Goal: Task Accomplishment & Management: Use online tool/utility

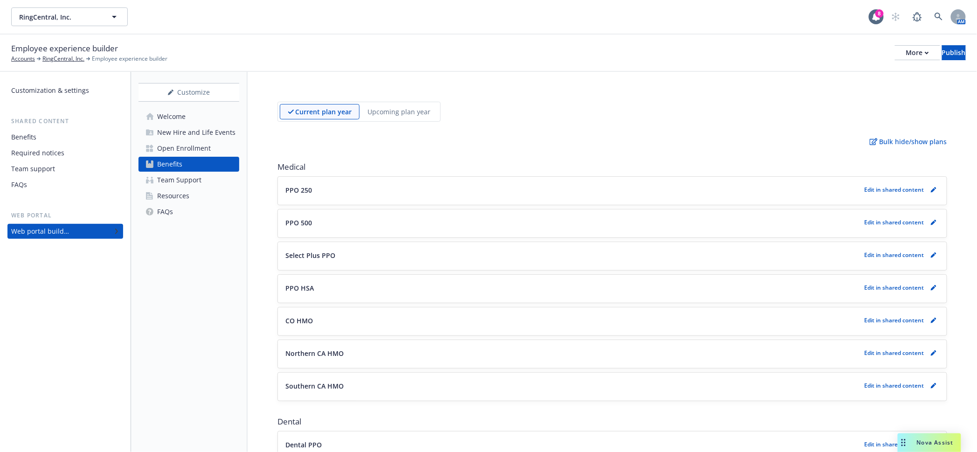
scroll to position [1112, 0]
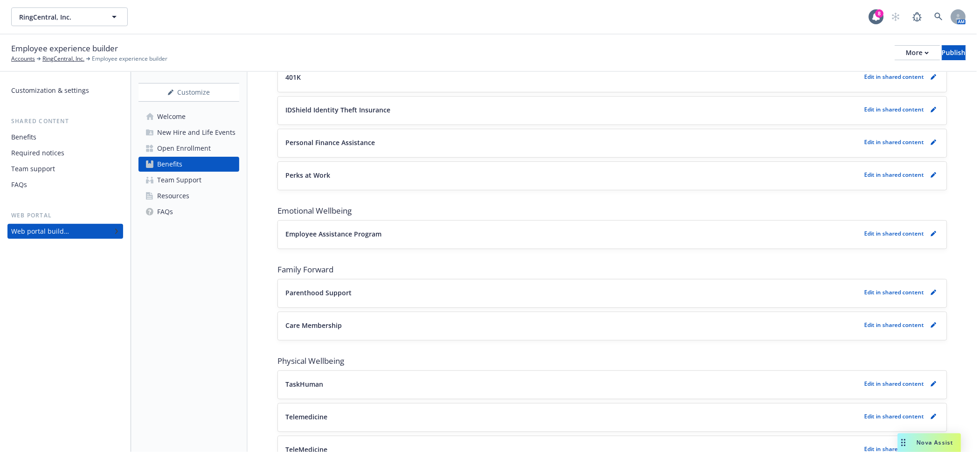
click at [936, 444] on span "Nova Assist" at bounding box center [935, 442] width 37 height 8
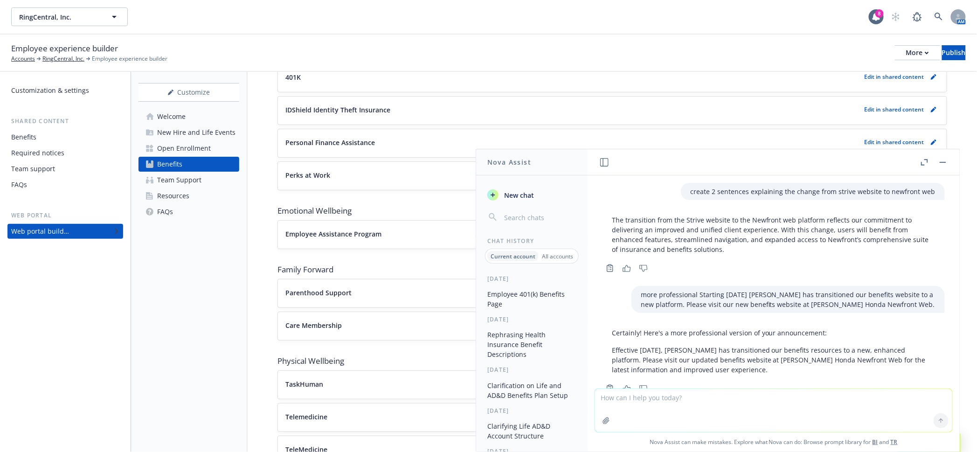
click at [688, 409] on textarea at bounding box center [773, 410] width 357 height 43
click at [836, 404] on textarea "can you please create me a timeline of first drafts and" at bounding box center [773, 410] width 357 height 44
drag, startPoint x: 836, startPoint y: 404, endPoint x: 774, endPoint y: 397, distance: 61.9
click at [774, 397] on textarea "can you please create me a timeline of first drafts and" at bounding box center [773, 410] width 357 height 44
type textarea "can you please create me a timeline of first drafts due dates"
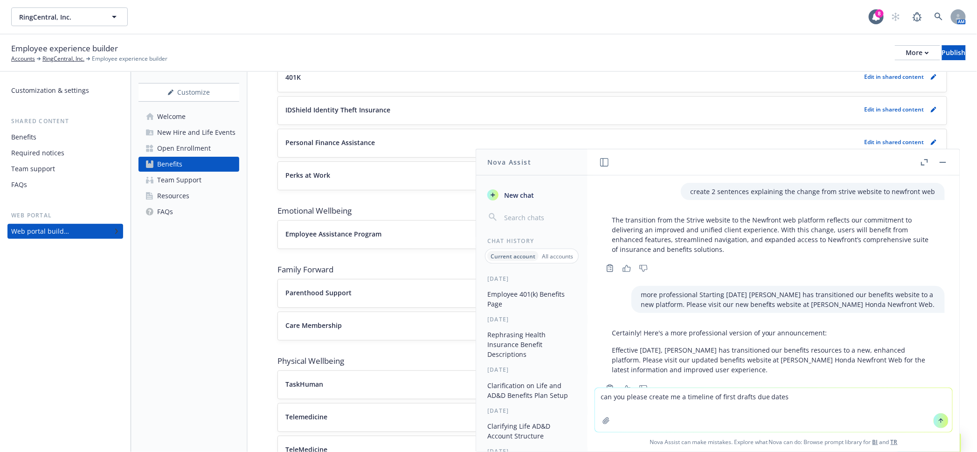
click at [609, 423] on icon "button" at bounding box center [606, 420] width 6 height 6
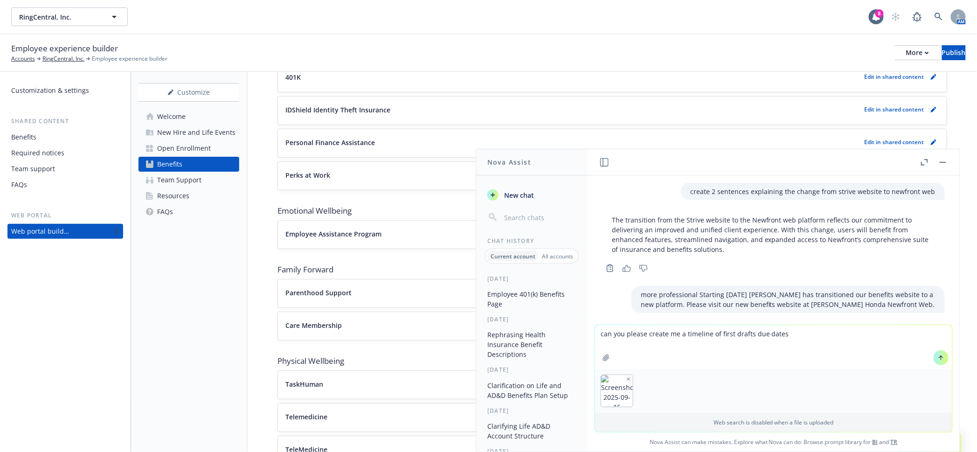
click at [938, 361] on icon at bounding box center [941, 357] width 7 height 7
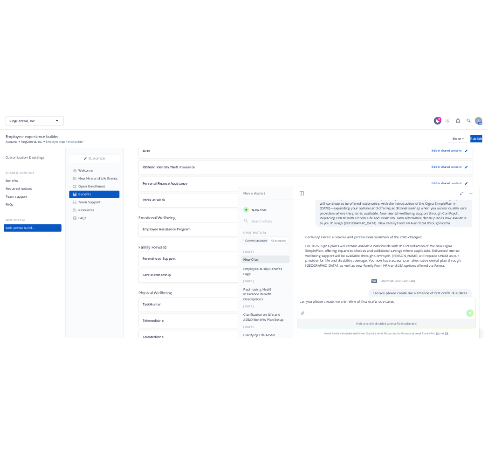
scroll to position [1914, 0]
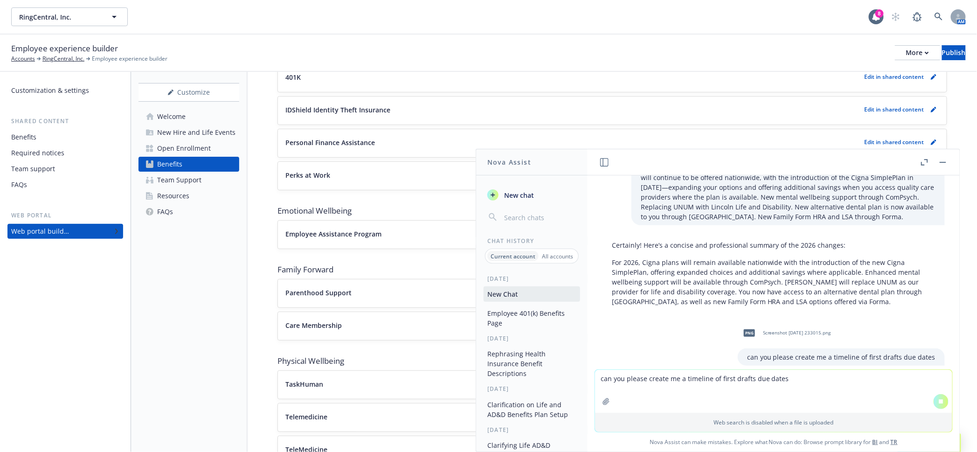
click at [947, 161] on button "button" at bounding box center [942, 162] width 11 height 11
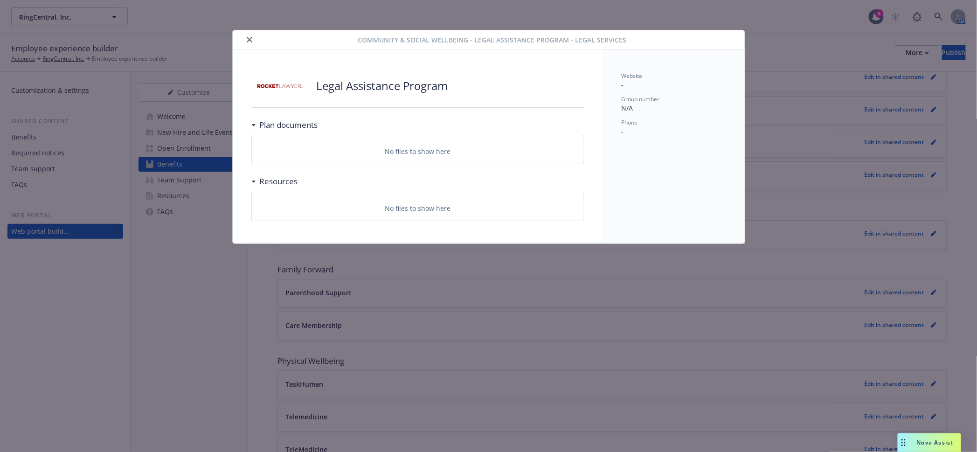
click at [251, 42] on div at bounding box center [297, 39] width 122 height 11
click at [247, 37] on icon "close" at bounding box center [250, 40] width 6 height 6
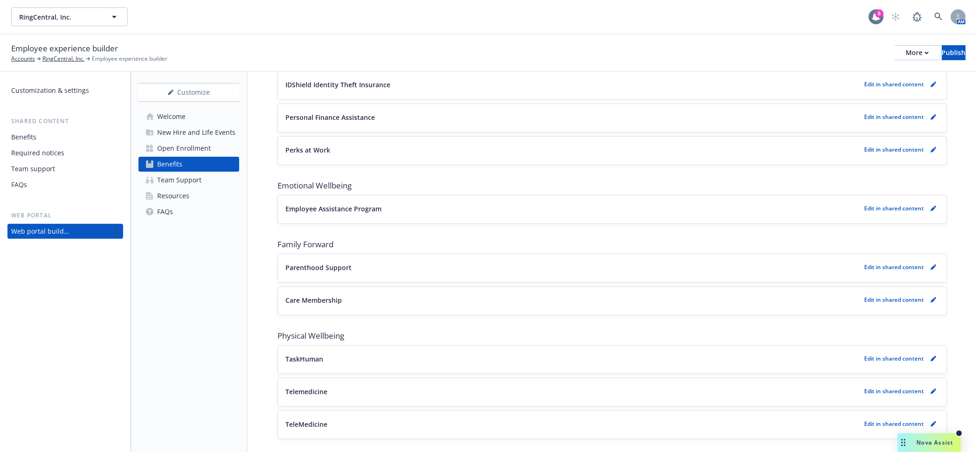
scroll to position [1112, 0]
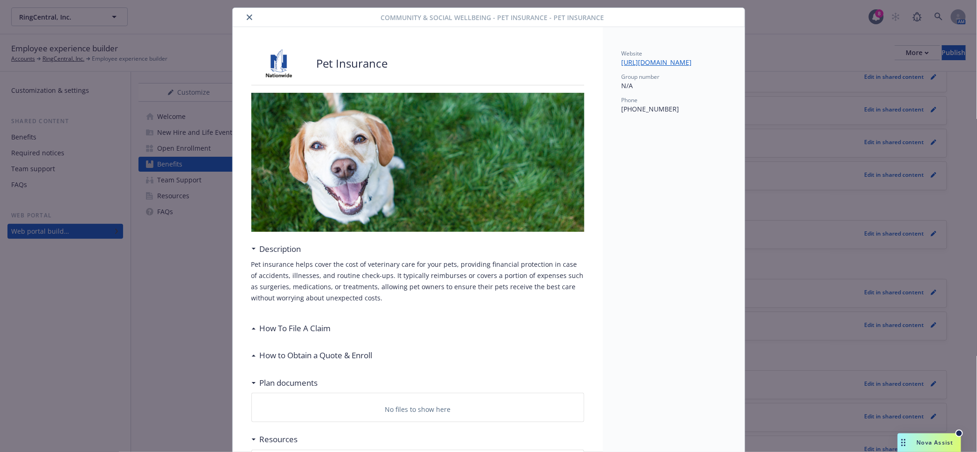
scroll to position [23, 0]
click at [247, 14] on icon "close" at bounding box center [250, 17] width 6 height 6
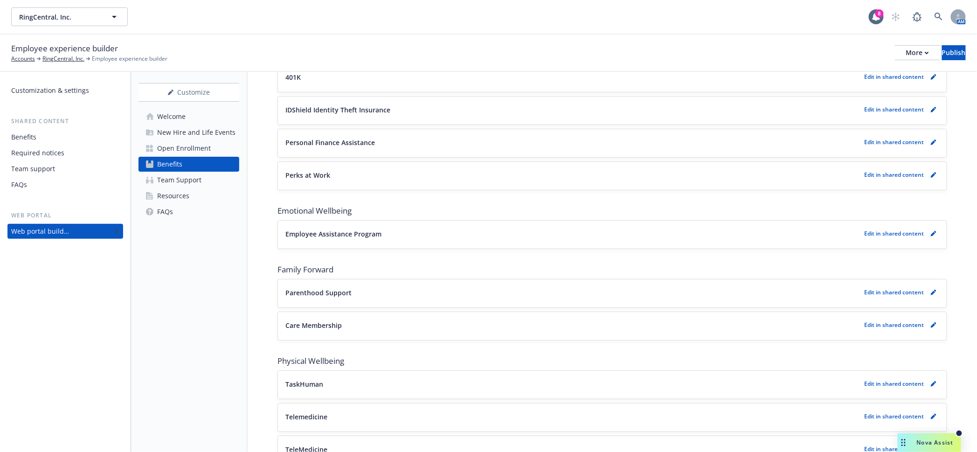
click at [302, 443] on div "TeleMedicine Edit in shared content" at bounding box center [612, 448] width 654 height 11
click at [310, 444] on p "TeleMedicine" at bounding box center [306, 449] width 42 height 10
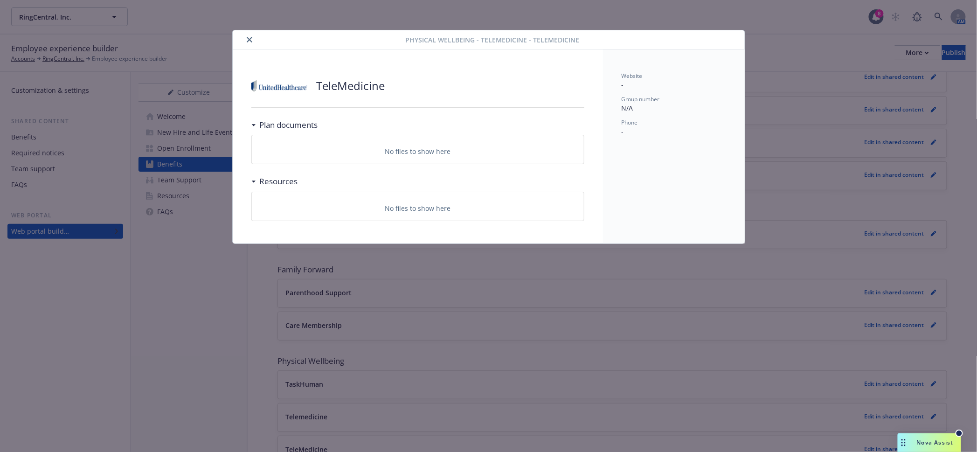
click at [247, 39] on icon "close" at bounding box center [250, 40] width 6 height 6
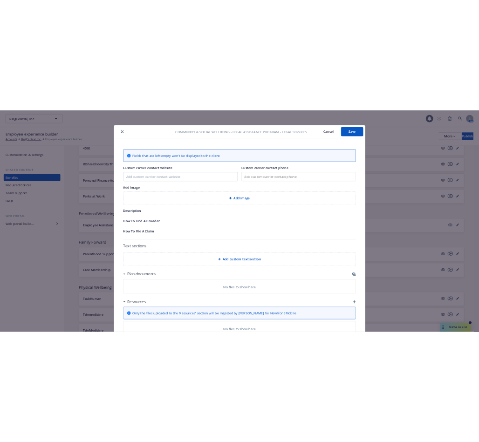
scroll to position [28, 0]
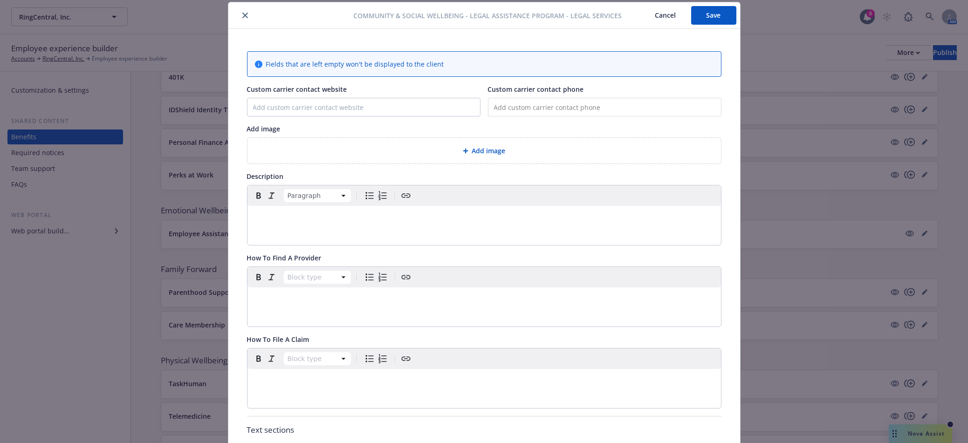
click at [281, 212] on p "editable markdown" at bounding box center [484, 217] width 463 height 11
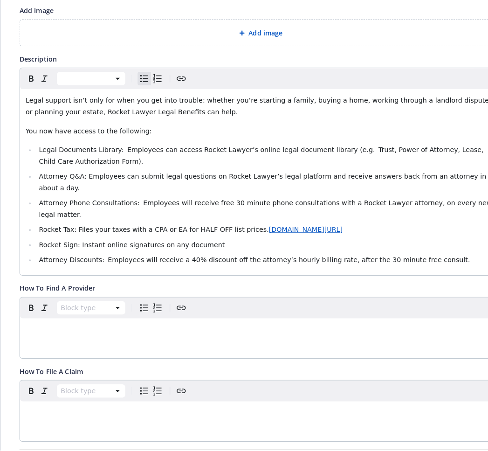
scroll to position [181, 0]
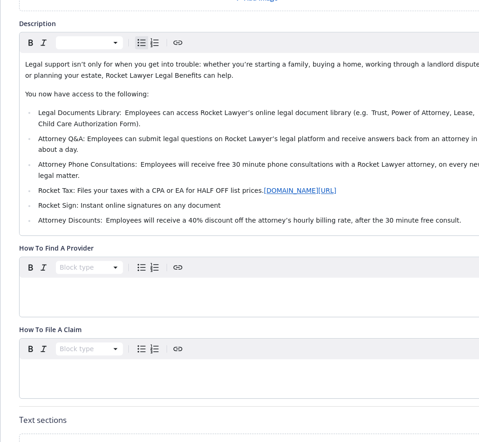
click at [167, 442] on div "Add custom text section" at bounding box center [256, 447] width 459 height 11
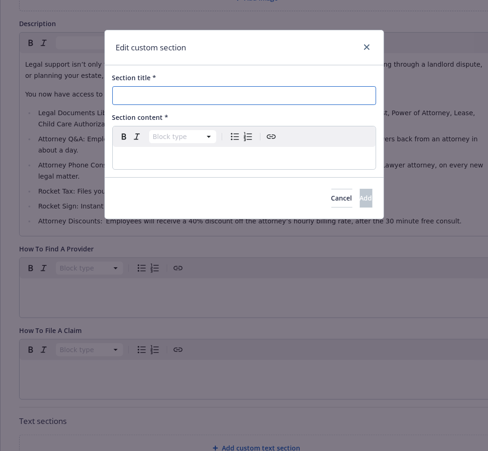
click at [187, 94] on input "Section title *" at bounding box center [244, 95] width 264 height 19
click at [161, 152] on p "editable markdown" at bounding box center [244, 157] width 252 height 11
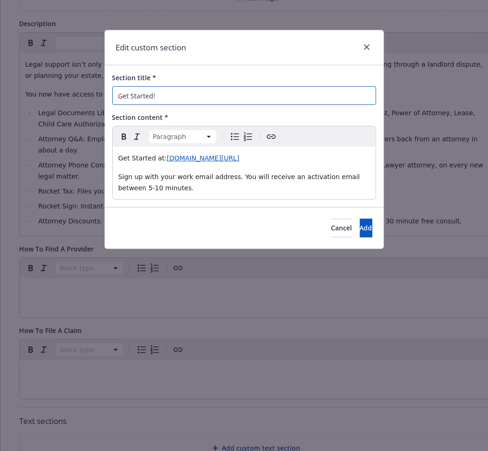
click at [199, 86] on input "Get Started!" at bounding box center [244, 95] width 264 height 19
type input "Get Started"
click at [231, 152] on p "Get Started at: [DOMAIN_NAME][URL]" at bounding box center [244, 157] width 252 height 11
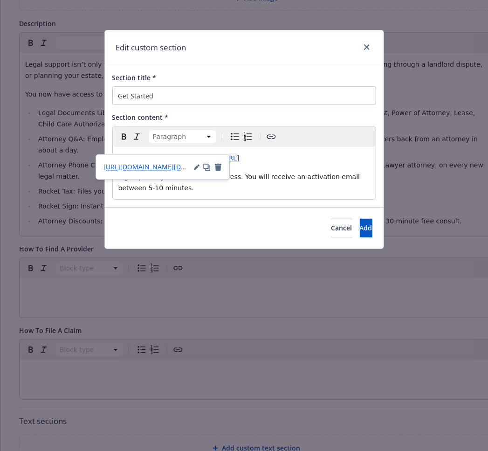
click at [242, 159] on div "Get Started at: [DOMAIN_NAME][URL] Sign up with your work email address. You wi…" at bounding box center [244, 173] width 263 height 52
click at [232, 152] on p "Get Started at: [DOMAIN_NAME][URL]" at bounding box center [244, 157] width 252 height 11
click at [178, 167] on div "[URL][DOMAIN_NAME][DOMAIN_NAME]" at bounding box center [163, 167] width 118 height 10
click at [194, 165] on icon "button" at bounding box center [197, 167] width 6 height 6
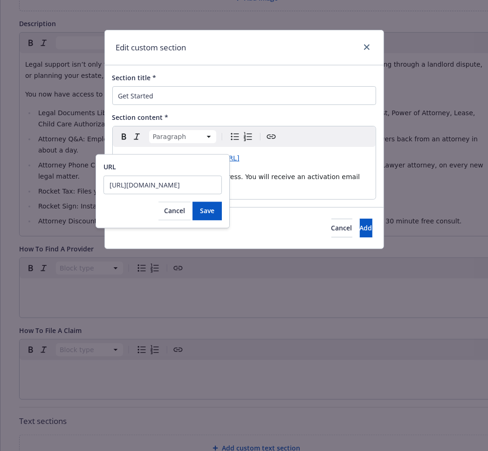
scroll to position [0, 0]
type input "h"
type input "[URL][DOMAIN_NAME][DOMAIN_NAME]"
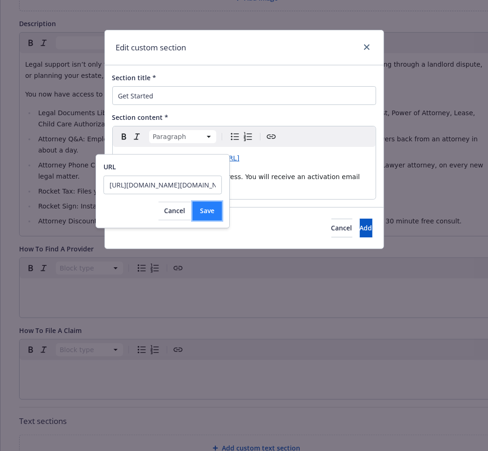
click at [193, 202] on button "Save" at bounding box center [207, 211] width 29 height 19
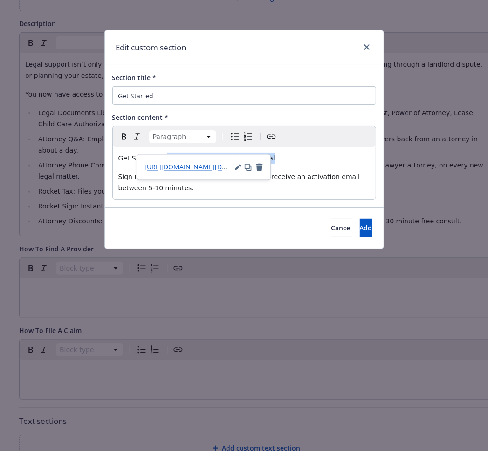
drag, startPoint x: 258, startPoint y: 150, endPoint x: 154, endPoint y: 150, distance: 104.0
click at [154, 152] on p "Get Started at: [DOMAIN_NAME][URL] ringcentral" at bounding box center [244, 157] width 252 height 11
click at [235, 166] on icon "button" at bounding box center [238, 167] width 6 height 6
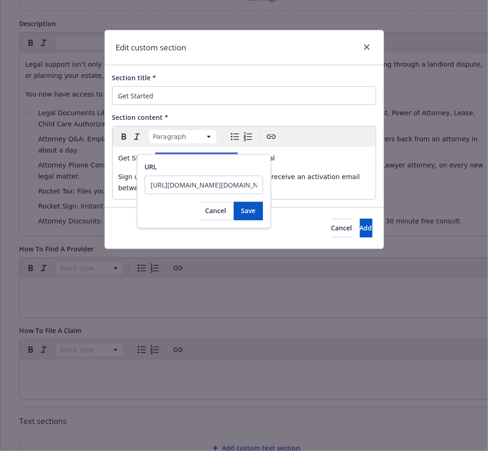
drag, startPoint x: 244, startPoint y: 184, endPoint x: -1, endPoint y: 194, distance: 245.5
click at [0, 194] on html "RingCentral, Inc. RingCentral, Inc. 8 AM Employee experience builder Accounts R…" at bounding box center [244, 315] width 488 height 630
click at [241, 213] on span "Save" at bounding box center [248, 211] width 14 height 9
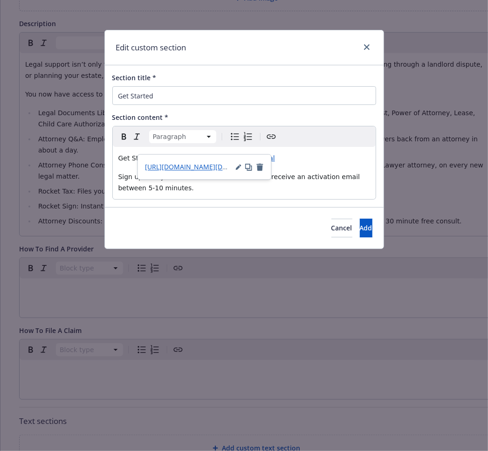
click at [295, 152] on p "Get Started at: [DOMAIN_NAME][URL] ringcentral" at bounding box center [244, 157] width 252 height 11
click at [309, 157] on div "Get Started at: [DOMAIN_NAME][URL] ringcentral Sign up with your work email add…" at bounding box center [244, 173] width 263 height 52
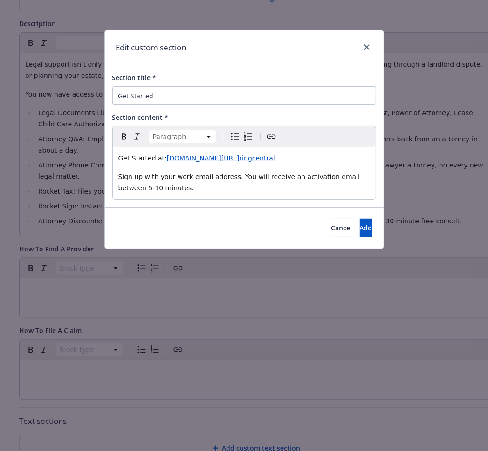
click at [214, 173] on span "Sign up with your work email address. You will receive an activation email betw…" at bounding box center [240, 182] width 244 height 19
click at [372, 172] on div "Get Started at: [DOMAIN_NAME][URL] ringcentral Sign up with your work email add…" at bounding box center [244, 173] width 263 height 52
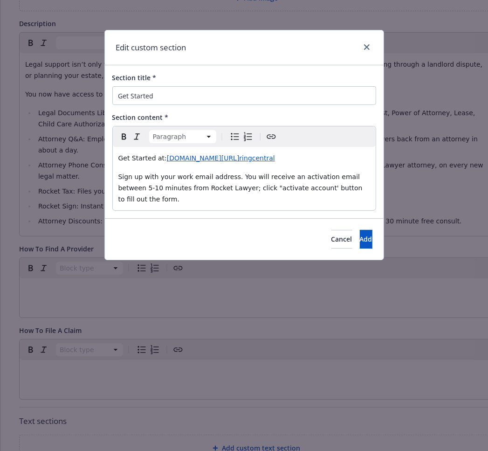
click at [214, 173] on span "Sign up with your work email address. You will receive an activation email betw…" at bounding box center [241, 188] width 246 height 30
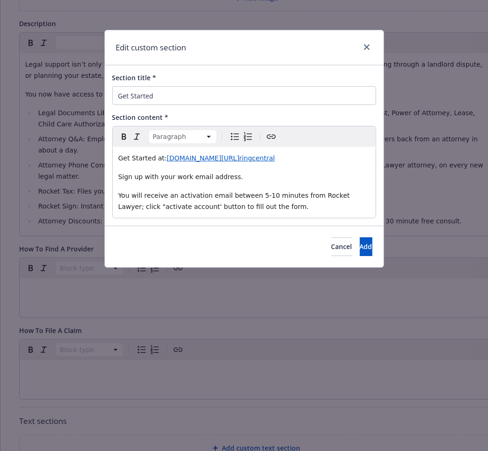
drag, startPoint x: 210, startPoint y: 189, endPoint x: 109, endPoint y: 162, distance: 104.7
click at [109, 162] on div "Section title * Get Started Section content * Paragraph Paragraph Heading 1 Hea…" at bounding box center [244, 145] width 279 height 160
click at [229, 131] on icon "Bulleted list" at bounding box center [234, 136] width 11 height 11
select select
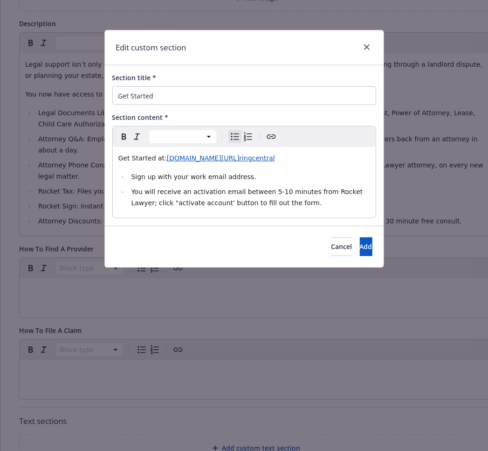
click at [245, 198] on div "Get Started at: [DOMAIN_NAME][URL] ringcentral Sign up with your work email add…" at bounding box center [244, 182] width 263 height 71
click at [360, 237] on button "Add" at bounding box center [366, 246] width 13 height 19
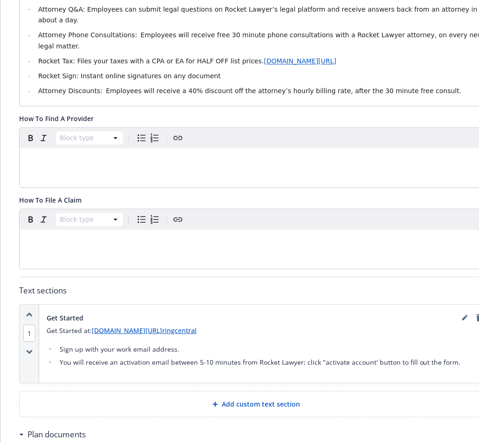
scroll to position [311, 0]
click at [156, 399] on div "Add custom text section" at bounding box center [256, 404] width 459 height 11
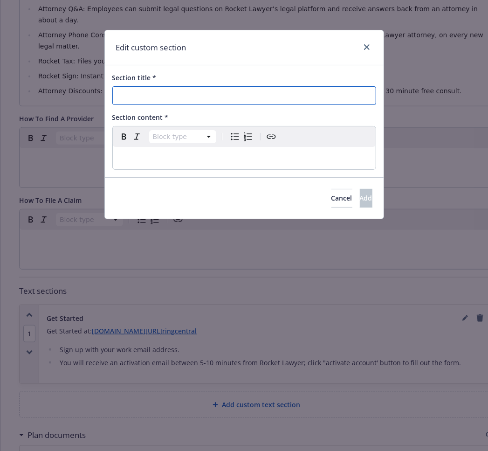
click at [183, 96] on input "Section title *" at bounding box center [244, 95] width 264 height 19
type input "Have Questions or Need Assistance?"
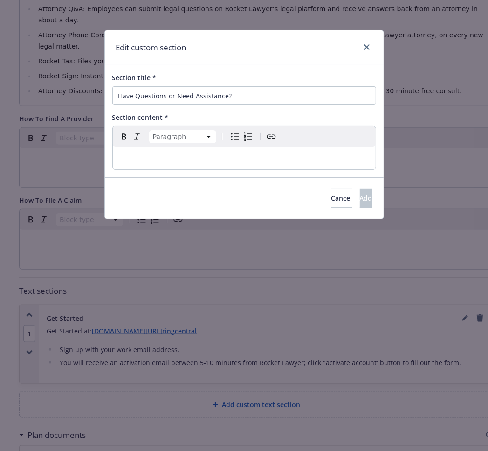
click at [148, 147] on div "editable markdown" at bounding box center [244, 158] width 263 height 22
click at [360, 193] on span "Add" at bounding box center [366, 197] width 13 height 9
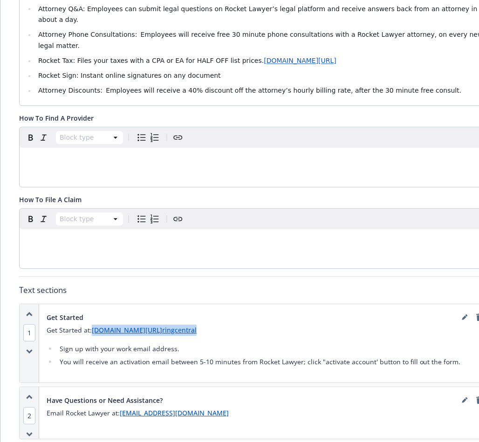
drag, startPoint x: 202, startPoint y: 242, endPoint x: 83, endPoint y: 246, distance: 119.0
click at [83, 325] on p "Get Started at: [DOMAIN_NAME][URL] ringcentral" at bounding box center [266, 330] width 439 height 11
copy p "[DOMAIN_NAME][URL] ringcentral"
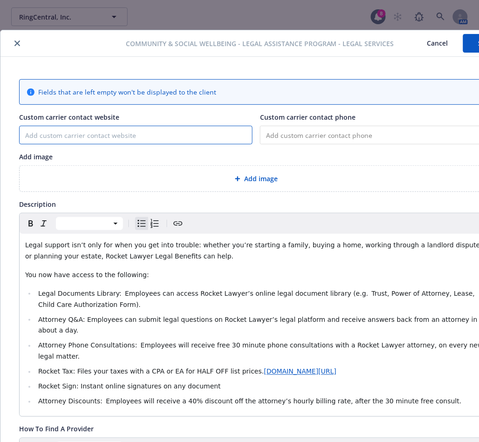
click at [164, 126] on input "Custom carrier contact website" at bounding box center [136, 135] width 233 height 18
paste input "[DOMAIN_NAME][URL]"
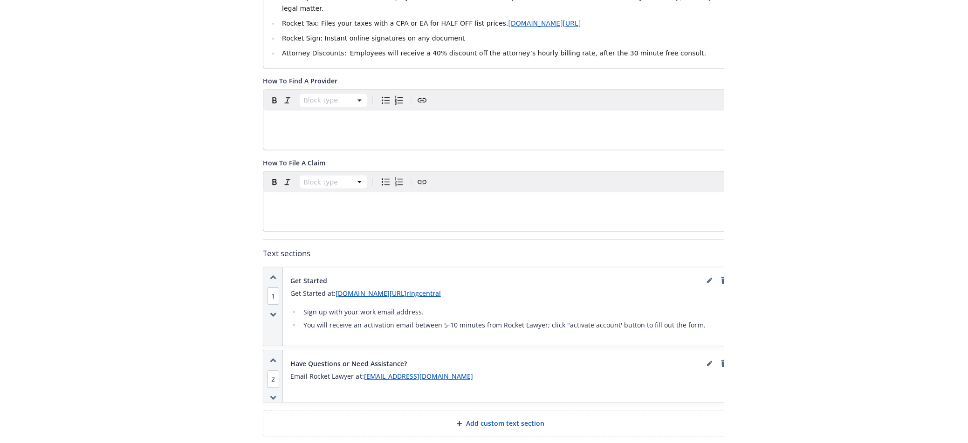
scroll to position [354, 0]
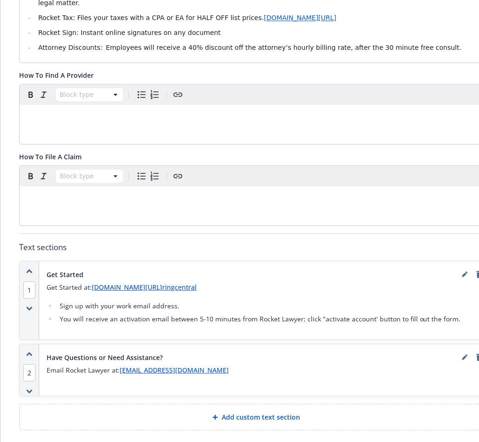
type input "[DOMAIN_NAME][URL]"
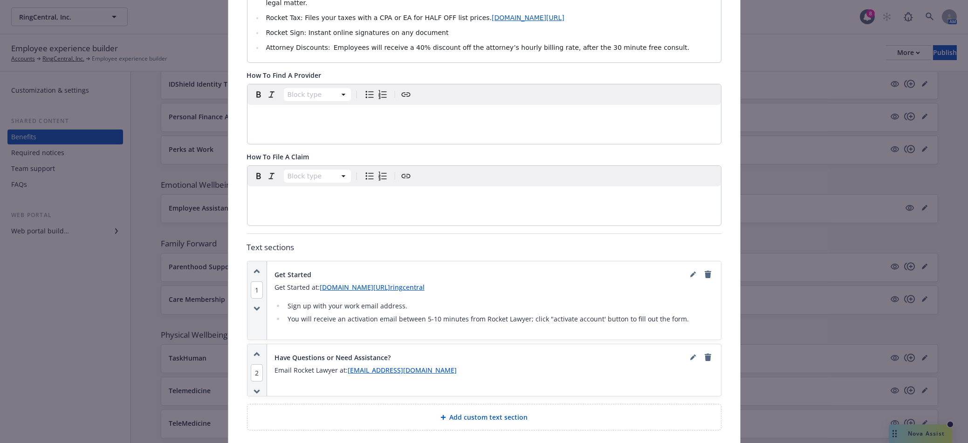
scroll to position [1112, 0]
click at [351, 438] on div "Plan documents" at bounding box center [484, 448] width 475 height 20
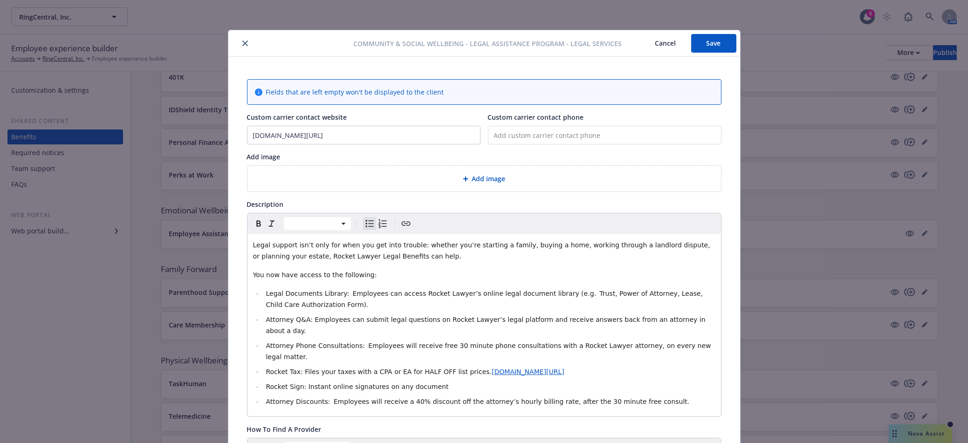
click at [482, 174] on span "Add image" at bounding box center [489, 179] width 34 height 10
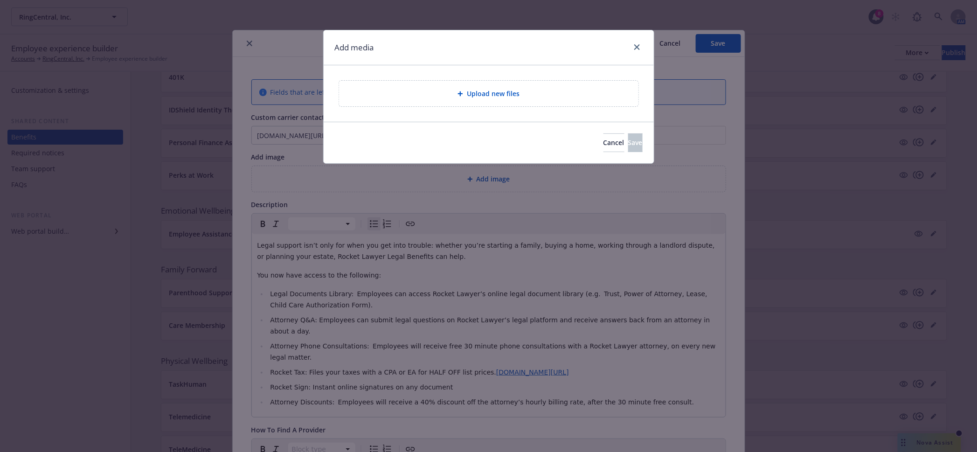
click at [448, 89] on div "Upload new files" at bounding box center [488, 93] width 284 height 11
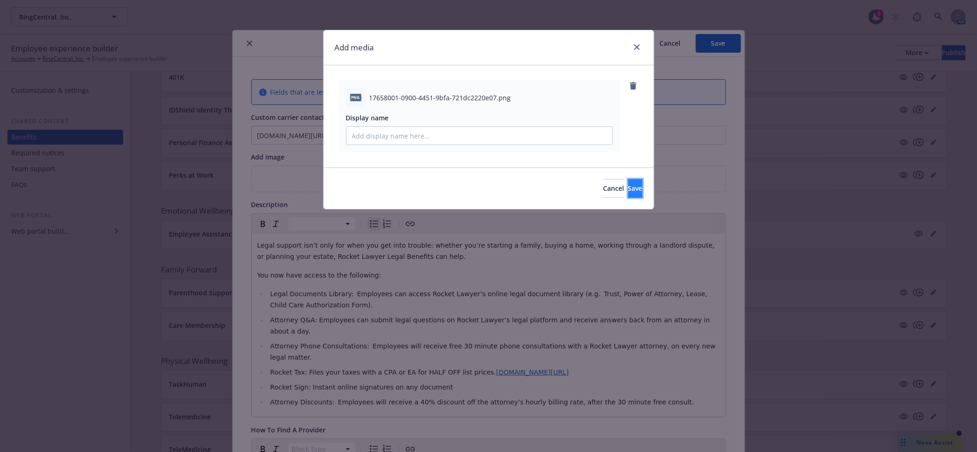
click at [629, 179] on button "Save" at bounding box center [635, 188] width 14 height 19
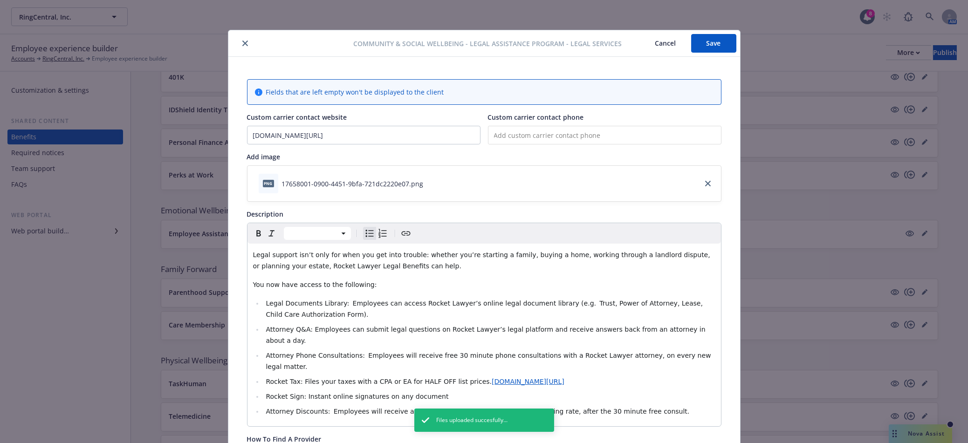
click at [705, 41] on button "Save" at bounding box center [713, 43] width 45 height 19
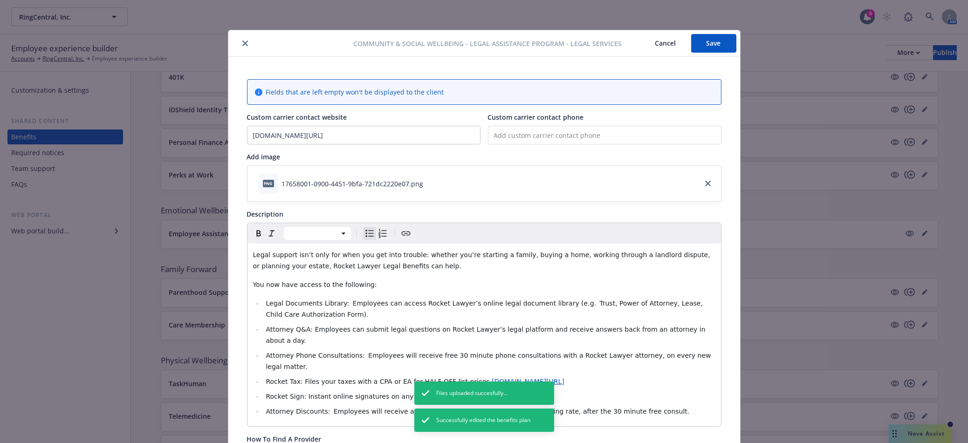
click at [240, 45] on button "close" at bounding box center [245, 43] width 11 height 11
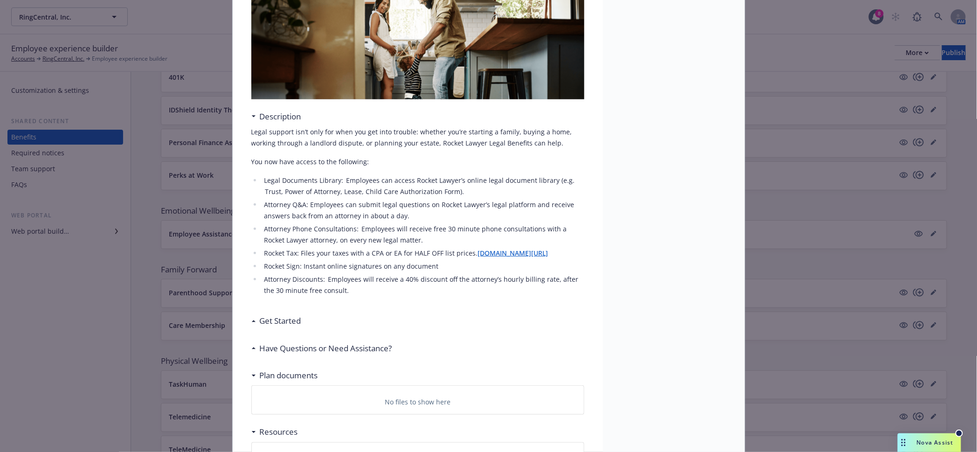
scroll to position [134, 0]
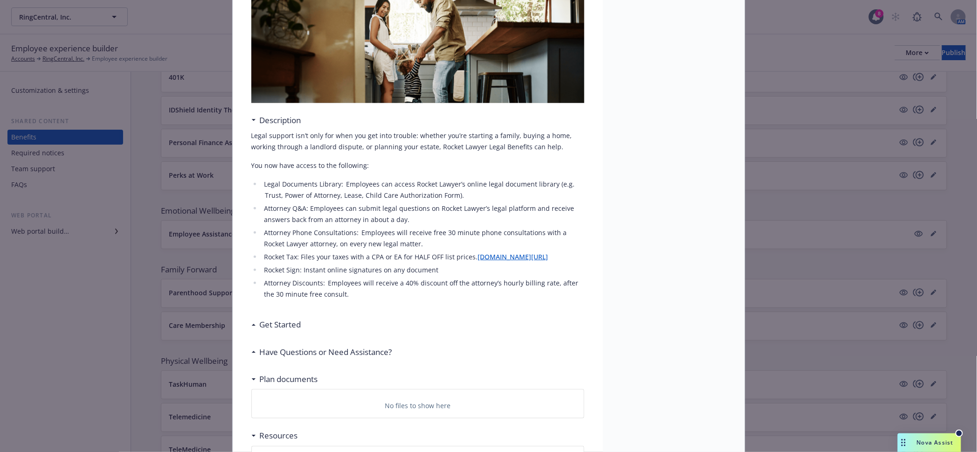
click at [293, 277] on li "Attorney Discounts:  Employees will receive a 40% discount off the attorney’s h…" at bounding box center [423, 288] width 323 height 22
click at [948, 445] on span "Nova Assist" at bounding box center [935, 442] width 37 height 8
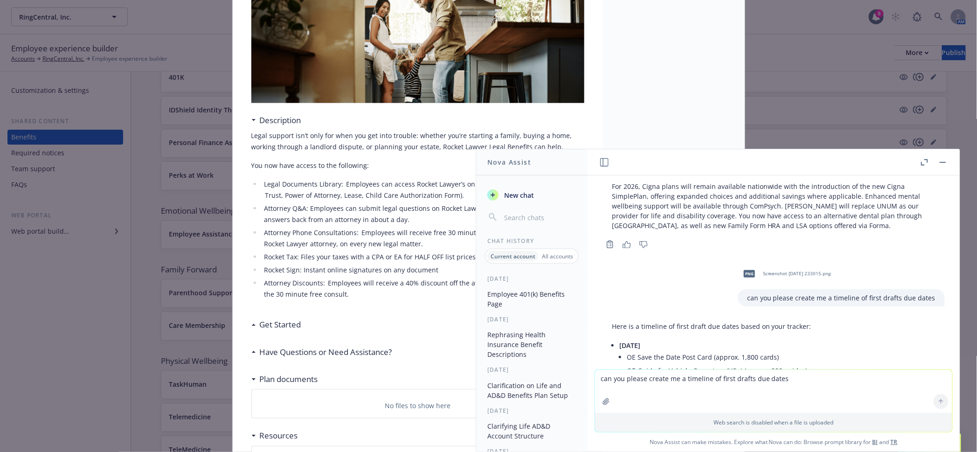
scroll to position [2329, 0]
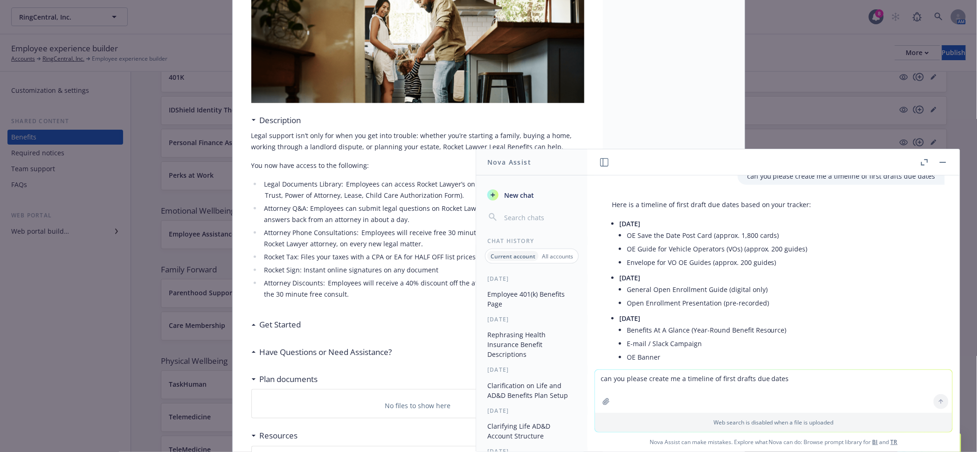
drag, startPoint x: 825, startPoint y: 301, endPoint x: 657, endPoint y: 302, distance: 167.4
click at [657, 377] on li "Newfront Benefits Website (first draft targeted for early October)" at bounding box center [781, 384] width 309 height 14
click at [829, 377] on li "Newfront Benefits Website (first draft targeted for early October)" at bounding box center [781, 384] width 309 height 14
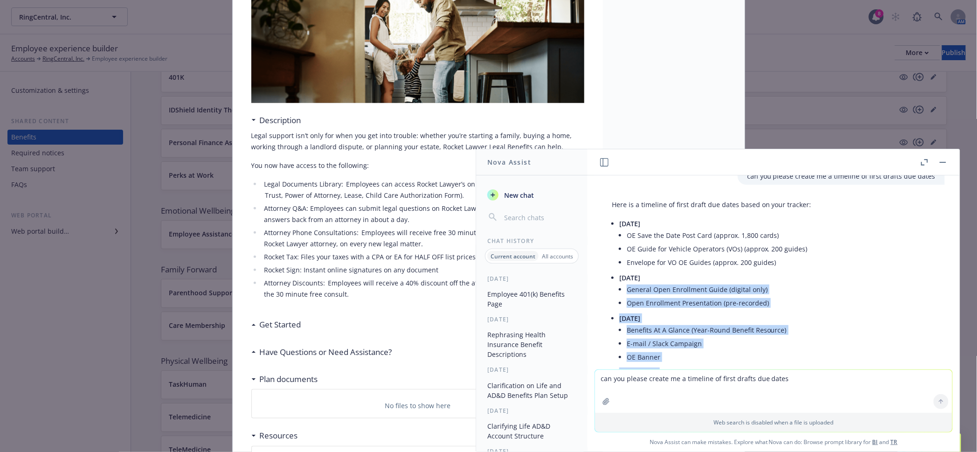
drag, startPoint x: 758, startPoint y: 330, endPoint x: 615, endPoint y: 205, distance: 190.4
click at [615, 205] on div "Here is a timeline of first draft due dates based on your tracker: [DATE] OE Sa…" at bounding box center [773, 310] width 342 height 228
click at [782, 311] on li "[DATE] Benefits At A Glance (Year-Round Benefit Resource) E-mail / Slack Campai…" at bounding box center [777, 338] width 316 height 54
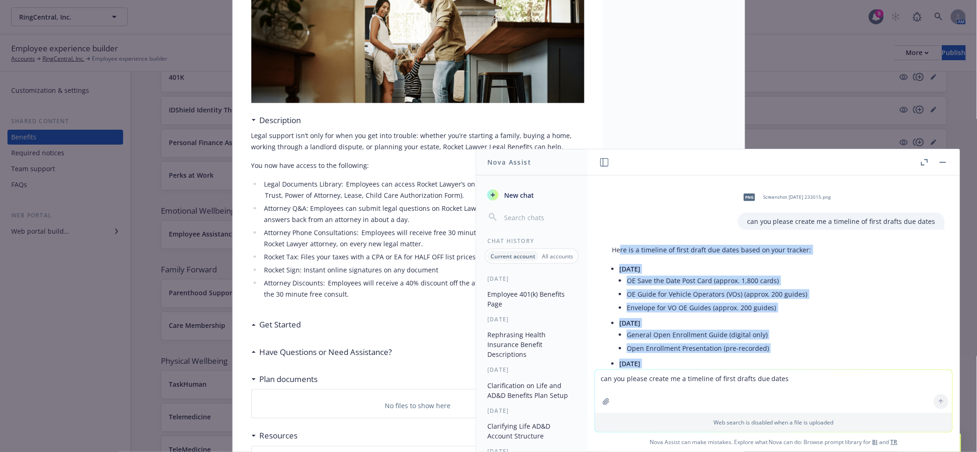
scroll to position [2260, 0]
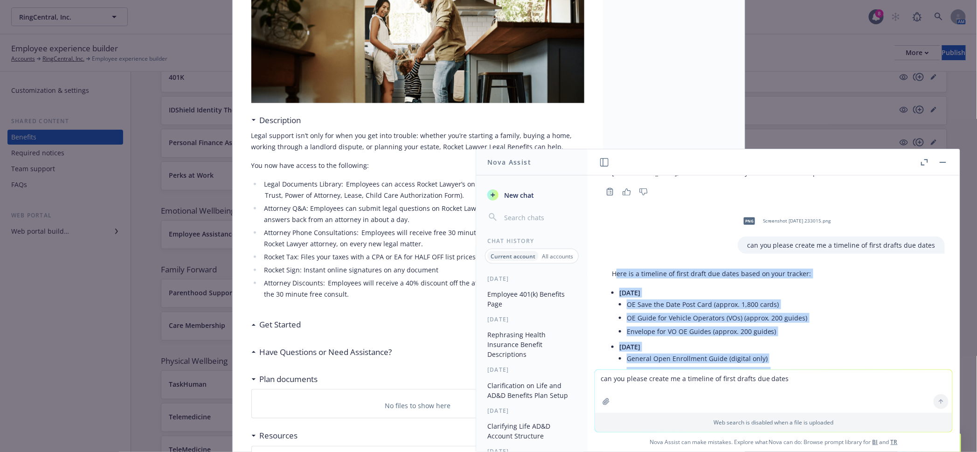
drag, startPoint x: 832, startPoint y: 302, endPoint x: 614, endPoint y: 198, distance: 241.7
click at [614, 265] on div "Here is a timeline of first draft due dates based on your tracker: [DATE] OE Sa…" at bounding box center [773, 379] width 342 height 228
copy div "ere is a timeline of first draft due dates based on your tracker: [DATE] OE Sav…"
click at [948, 162] on button "button" at bounding box center [942, 162] width 11 height 11
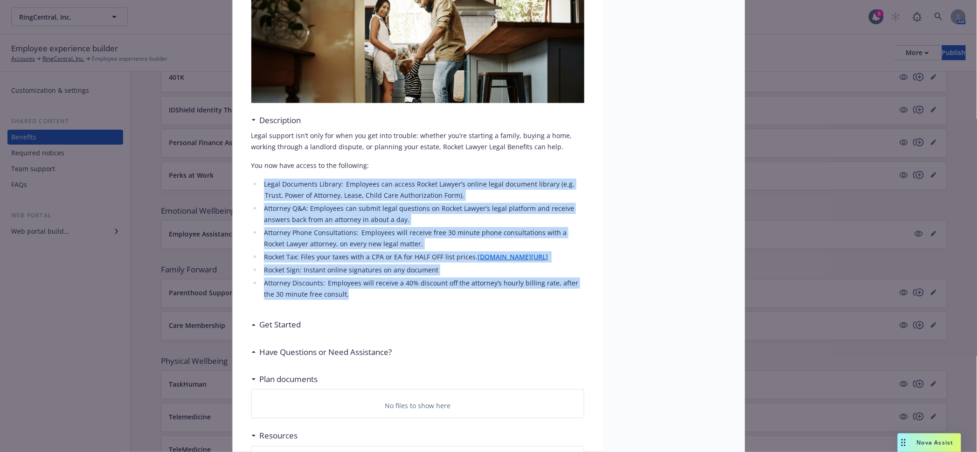
drag, startPoint x: 289, startPoint y: 269, endPoint x: 255, endPoint y: 175, distance: 99.7
click at [255, 179] on ul "Legal Documents Library:  Employees can access Rocket Lawyer’s online legal doc…" at bounding box center [417, 239] width 333 height 121
copy ul "Legal Documents Library:  Employees can access Rocket Lawyer’s online legal doc…"
click at [944, 448] on div "Nova Assist" at bounding box center [929, 442] width 63 height 19
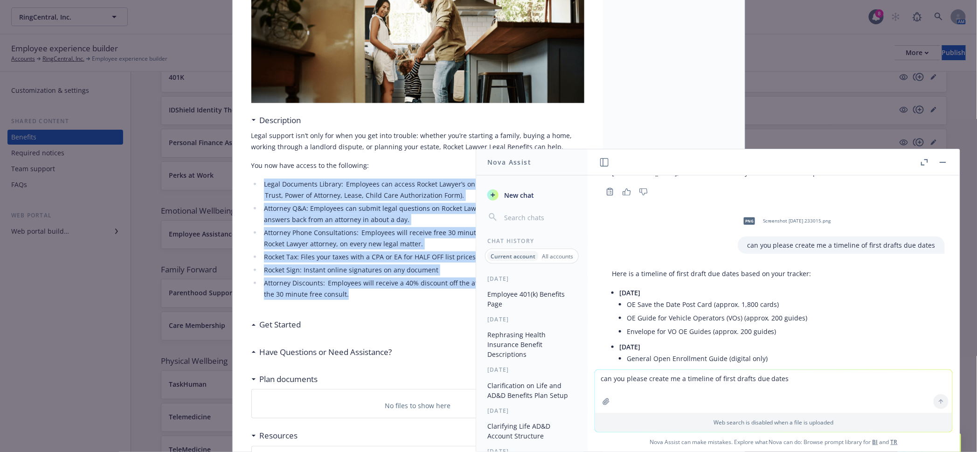
scroll to position [2329, 0]
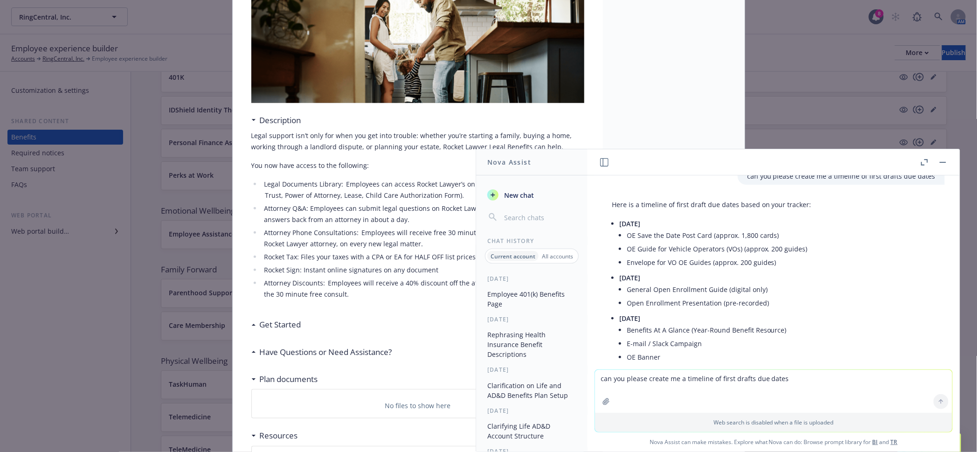
click at [696, 385] on textarea "can you please create me a timeline of first drafts due dates" at bounding box center [773, 391] width 357 height 43
paste textarea "Legal Documents Library:  Employees can access Rocket Lawyer’s online legal doc…"
type textarea "rephrase: Legal Documents Library:  Employees can access Rocket Lawyer’s online…"
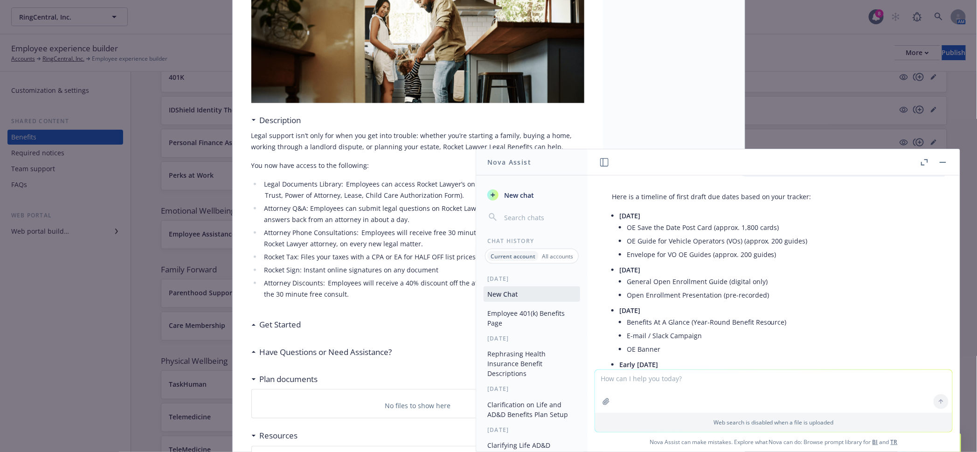
scroll to position [2618, 0]
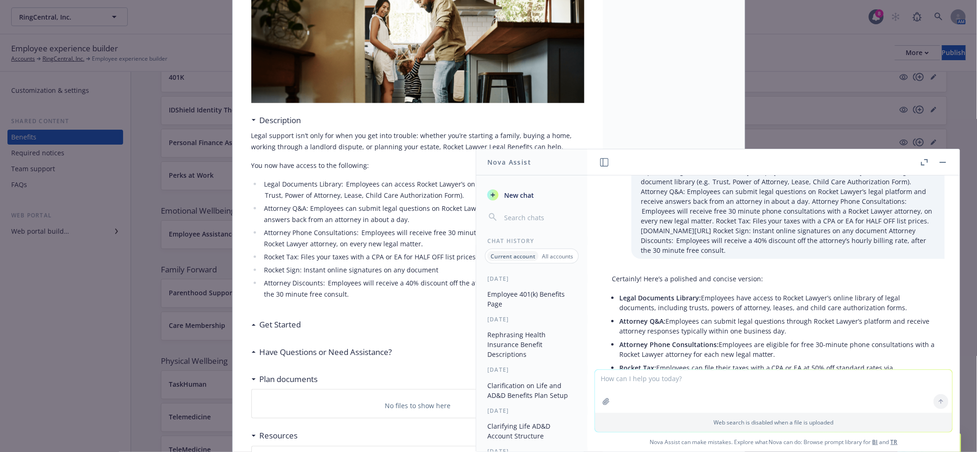
drag, startPoint x: 685, startPoint y: 327, endPoint x: 615, endPoint y: 212, distance: 135.2
click at [615, 270] on div "Certainly! Here’s a polished and concise version: Legal Documents Library: Empl…" at bounding box center [773, 347] width 342 height 155
copy ul "Legal Documents Library: Employees have access to Rocket Lawyer’s online librar…"
click at [341, 277] on li "Attorney Discounts:  Employees will receive a 40% discount off the attorney’s h…" at bounding box center [423, 288] width 323 height 22
click at [946, 162] on rect "button" at bounding box center [943, 162] width 7 height 1
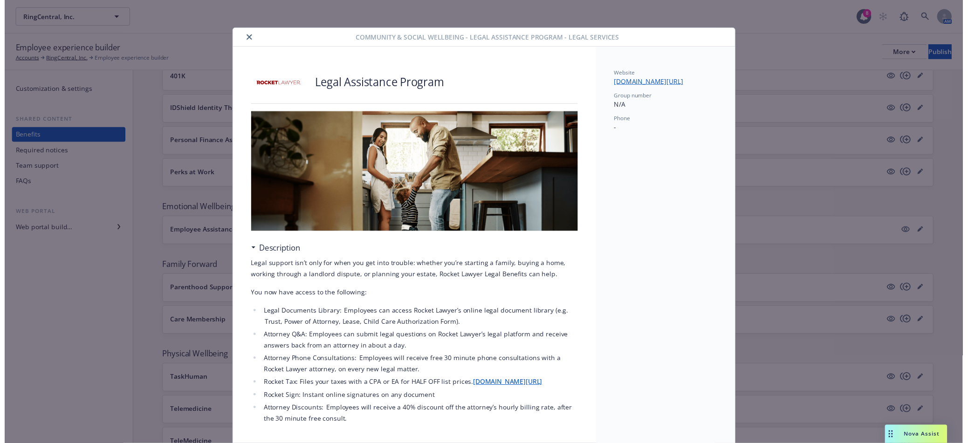
scroll to position [0, 0]
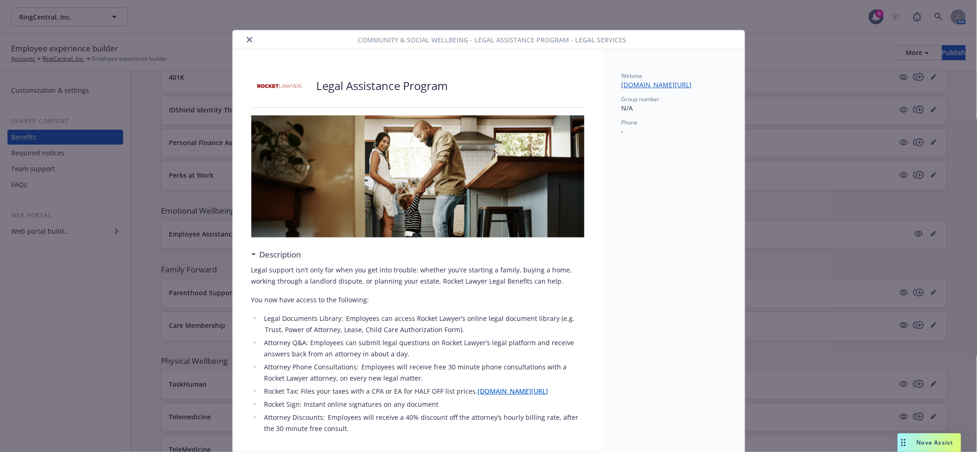
click at [247, 38] on icon "close" at bounding box center [250, 40] width 6 height 6
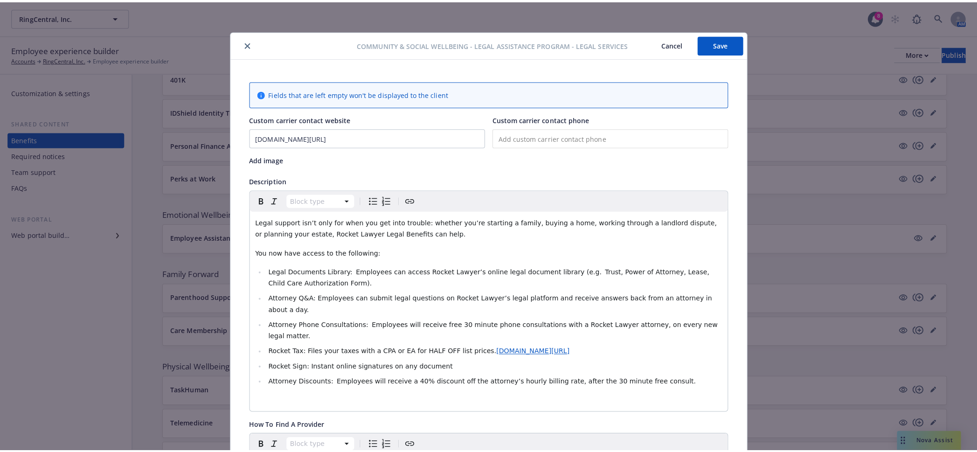
scroll to position [28, 0]
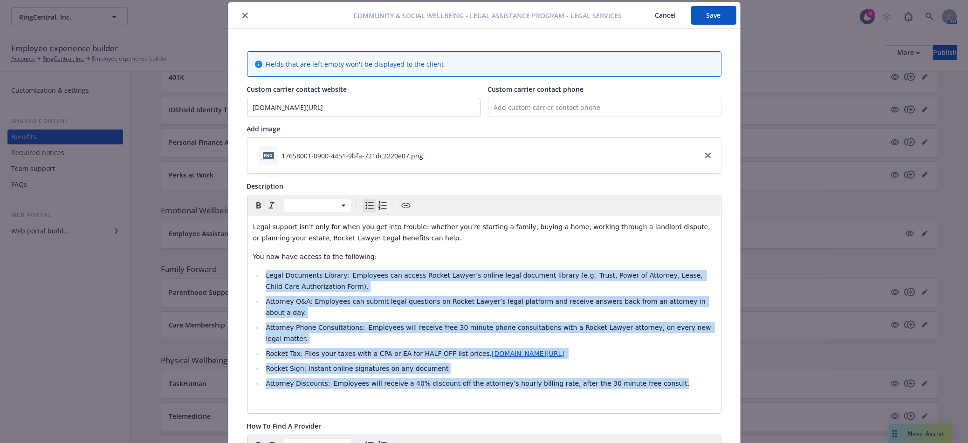
drag, startPoint x: 603, startPoint y: 321, endPoint x: 260, endPoint y: 246, distance: 350.9
click at [260, 246] on div "Legal support isn’t only for when you get into trouble: whether you’re starting…" at bounding box center [485, 315] width 474 height 198
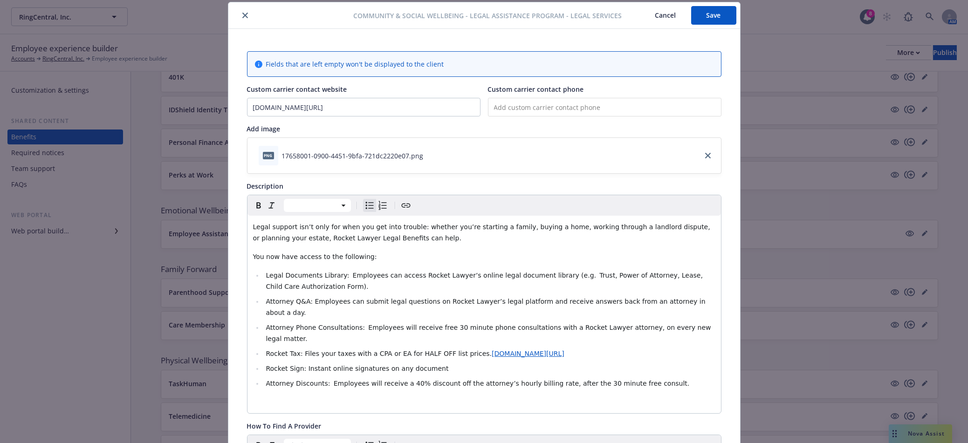
click at [280, 323] on div "Legal support isn’t only for when you get into trouble: whether you’re starting…" at bounding box center [485, 315] width 474 height 198
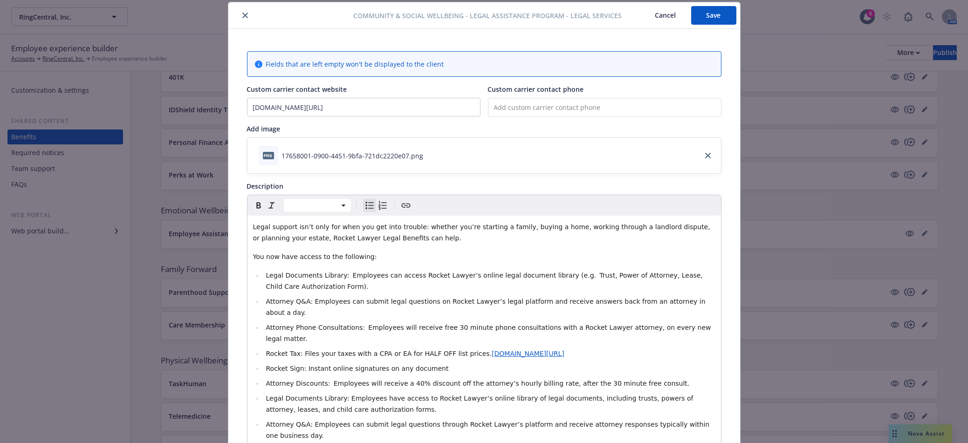
click at [408, 380] on span "Attorney Discounts:  Employees will receive a 40% discount off the attorney’s h…" at bounding box center [478, 383] width 424 height 7
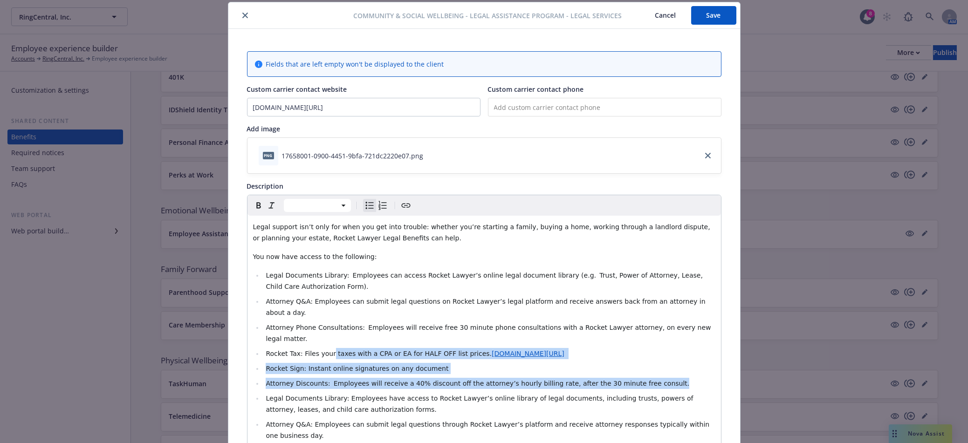
drag, startPoint x: 586, startPoint y: 318, endPoint x: 312, endPoint y: 287, distance: 275.4
click at [312, 287] on ul "Legal Documents Library:  Employees can access Rocket Lawyer’s online legal doc…" at bounding box center [484, 391] width 463 height 242
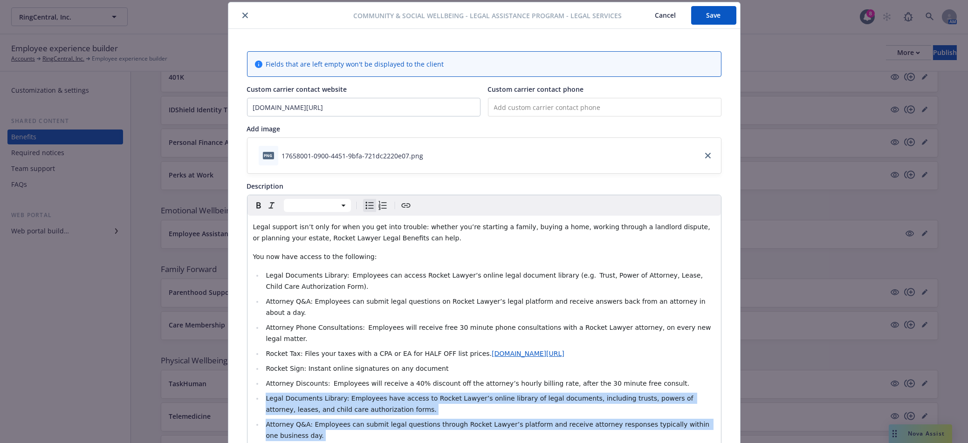
drag, startPoint x: 567, startPoint y: 410, endPoint x: 256, endPoint y: 333, distance: 320.8
click at [256, 333] on ul "Legal Documents Library:  Employees can access Rocket Lawyer’s online legal doc…" at bounding box center [484, 391] width 463 height 242
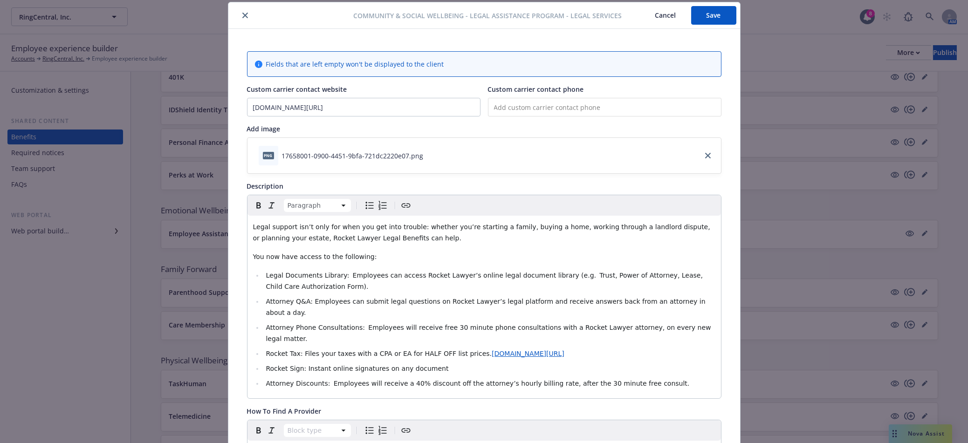
drag, startPoint x: 318, startPoint y: 221, endPoint x: 204, endPoint y: 201, distance: 116.3
click at [204, 201] on div "Community & Social Wellbeing - Legal Assistance Program - Legal Services Cancel…" at bounding box center [484, 221] width 968 height 443
copy span "Legal support isn’t only for when you get into trouble: whether you’re starting…"
click at [714, 12] on button "Save" at bounding box center [713, 15] width 45 height 19
click at [242, 16] on icon "close" at bounding box center [245, 16] width 6 height 6
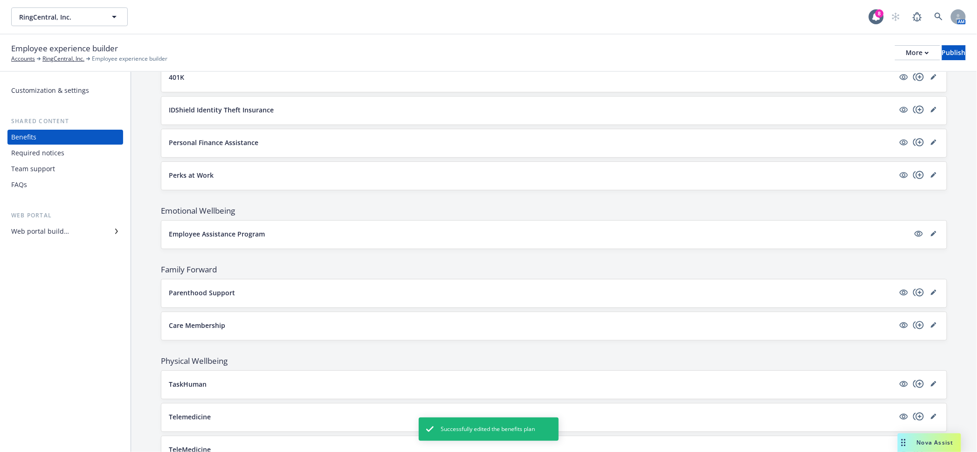
click at [941, 449] on div "Nova Assist" at bounding box center [929, 442] width 63 height 19
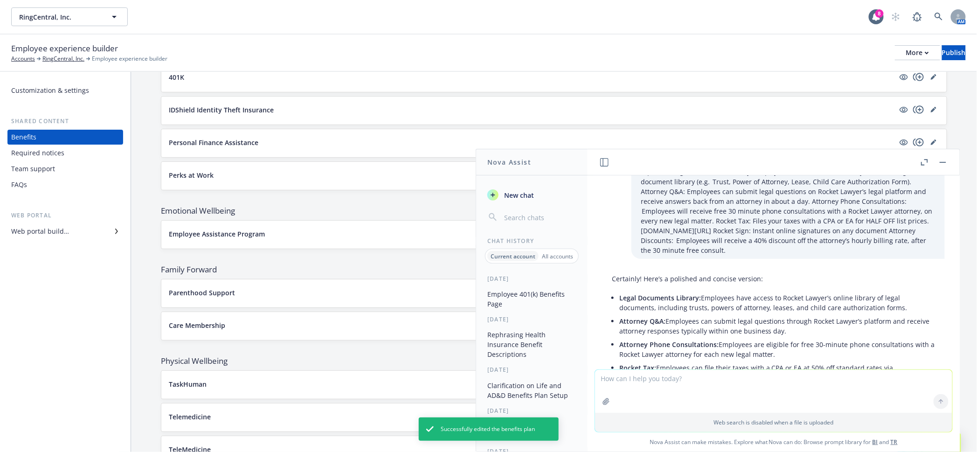
click at [691, 379] on textarea at bounding box center [773, 391] width 357 height 43
paste textarea "Legal support isn’t only for when you get into trouble: whether you’re starting…"
type textarea "more professional Legal support isn’t only for when you get into trouble: wheth…"
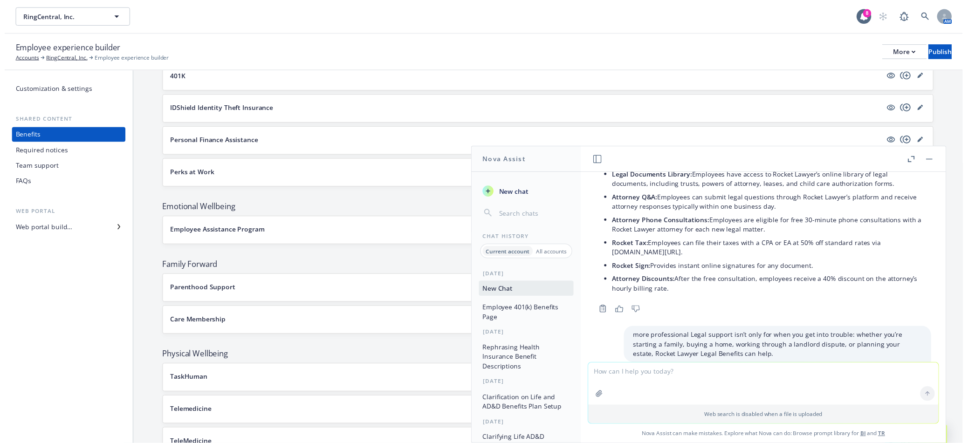
scroll to position [2740, 0]
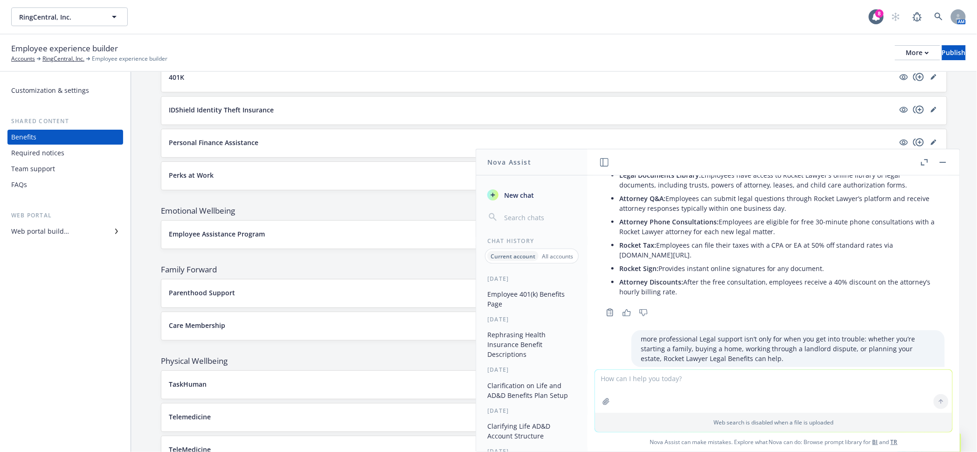
drag, startPoint x: 785, startPoint y: 329, endPoint x: 608, endPoint y: 312, distance: 178.4
click at [608, 378] on div "Certainly! Here’s a more professional version: Legal support isn't just for tim…" at bounding box center [773, 405] width 342 height 54
copy p "Legal support isn't just for times of crisis—whether you are starting a family,…"
click at [948, 161] on button "button" at bounding box center [942, 162] width 11 height 11
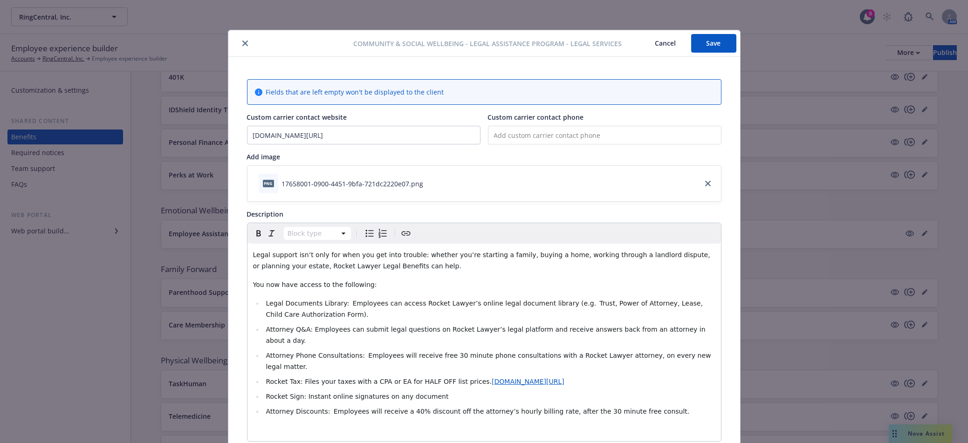
scroll to position [28, 0]
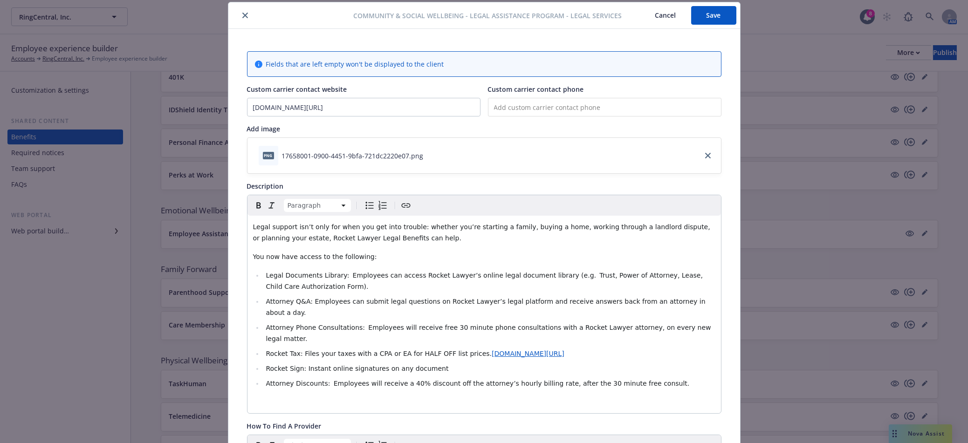
drag, startPoint x: 316, startPoint y: 224, endPoint x: 210, endPoint y: 194, distance: 110.0
click at [210, 194] on div "Community & Social Wellbeing - Legal Assistance Program - Legal Services Cancel…" at bounding box center [484, 221] width 968 height 443
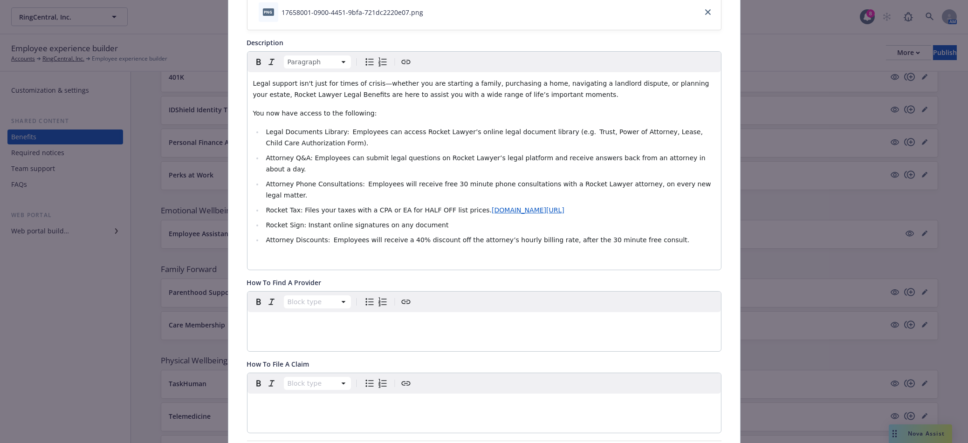
scroll to position [0, 0]
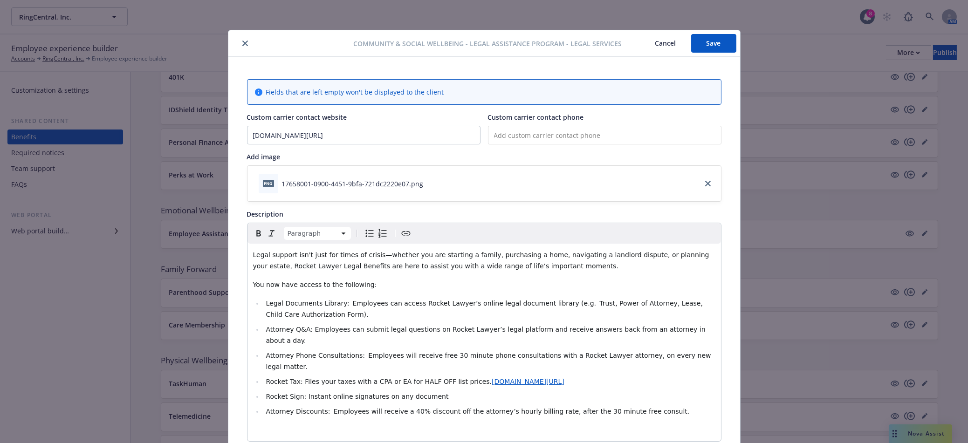
click at [707, 35] on button "Save" at bounding box center [713, 43] width 45 height 19
click at [242, 40] on button "close" at bounding box center [245, 43] width 11 height 11
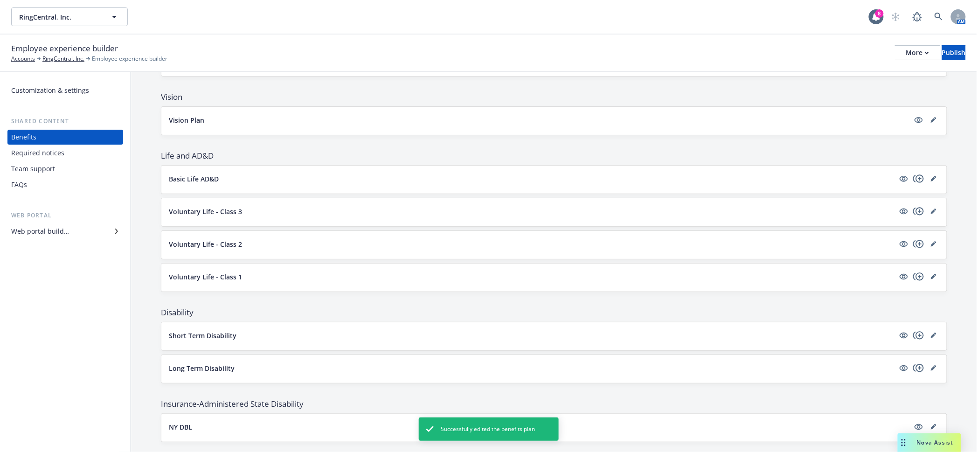
scroll to position [417, 0]
click at [216, 270] on div "Voluntary Life - Class 1" at bounding box center [554, 275] width 770 height 11
click at [217, 271] on p "Voluntary Life - Class 1" at bounding box center [205, 276] width 73 height 10
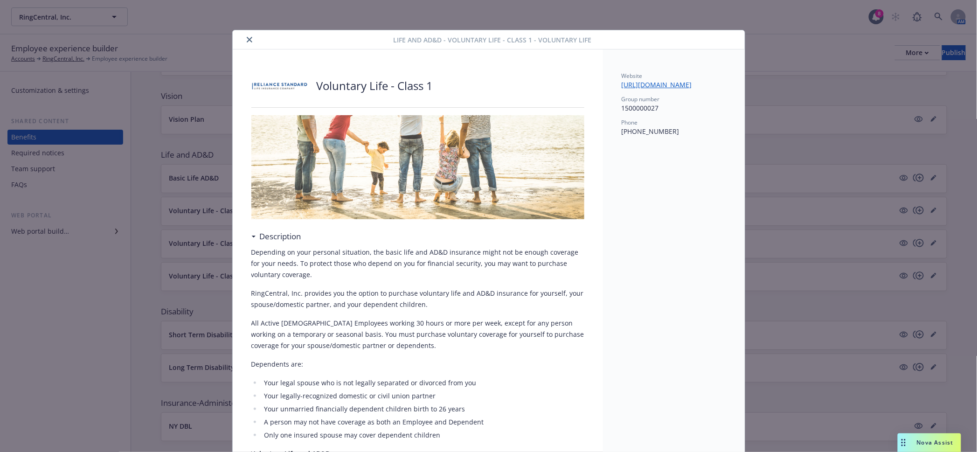
scroll to position [28, 0]
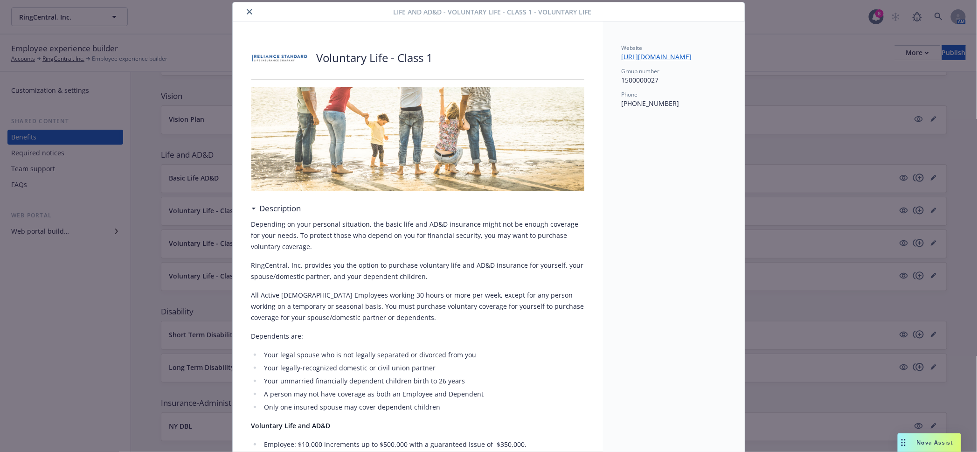
click at [247, 10] on icon "close" at bounding box center [250, 12] width 6 height 6
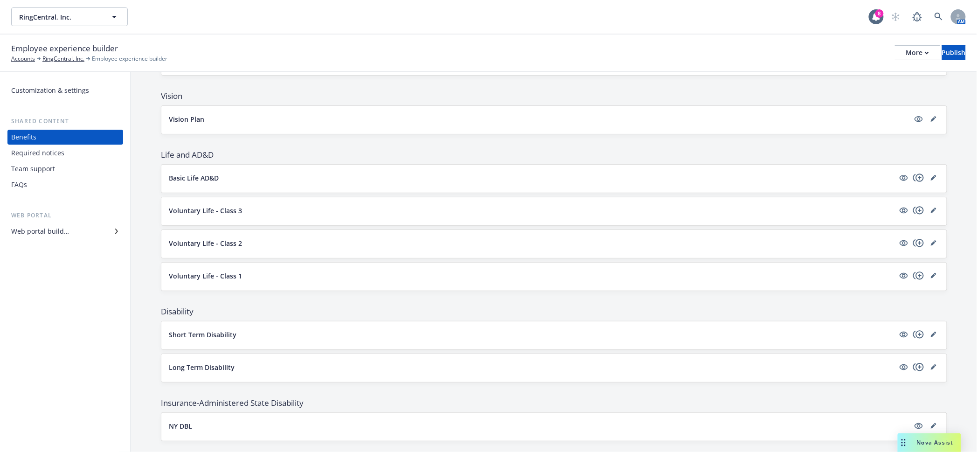
click at [212, 238] on p "Voluntary Life - Class 2" at bounding box center [205, 243] width 73 height 10
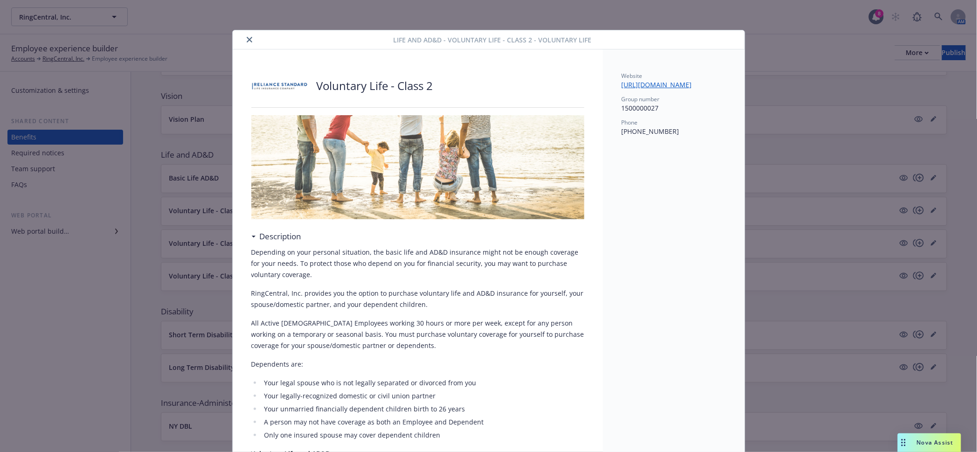
click at [245, 35] on button "close" at bounding box center [249, 39] width 11 height 11
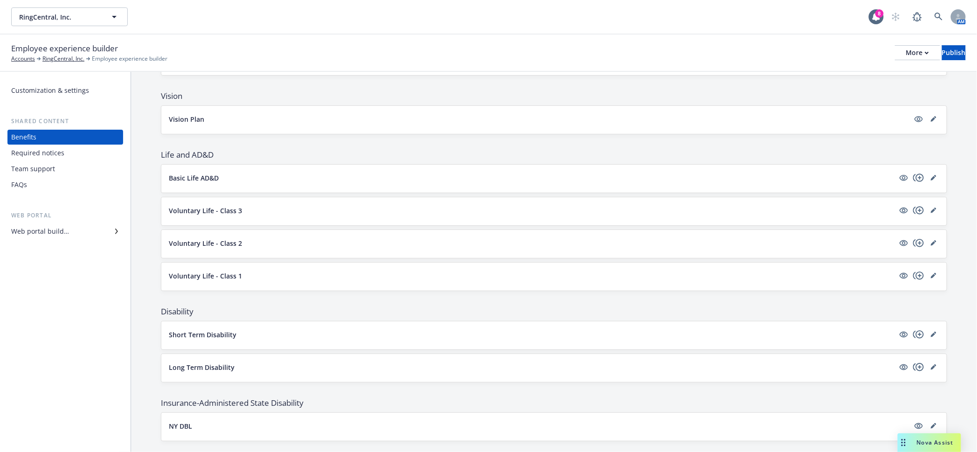
click at [216, 206] on p "Voluntary Life - Class 3" at bounding box center [205, 211] width 73 height 10
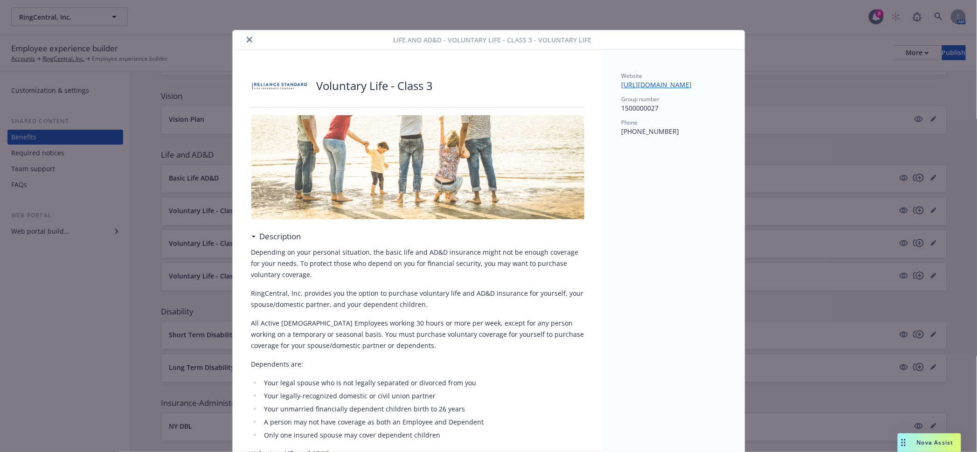
scroll to position [28, 0]
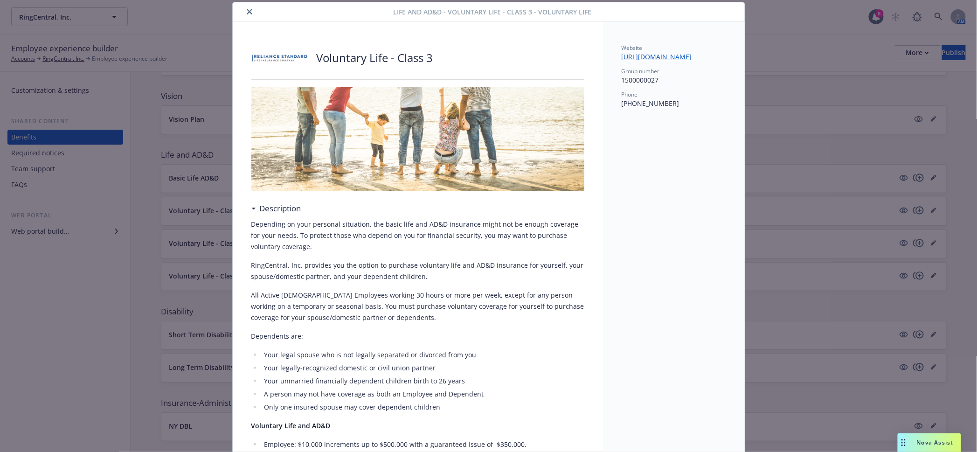
click at [247, 10] on icon "close" at bounding box center [250, 12] width 6 height 6
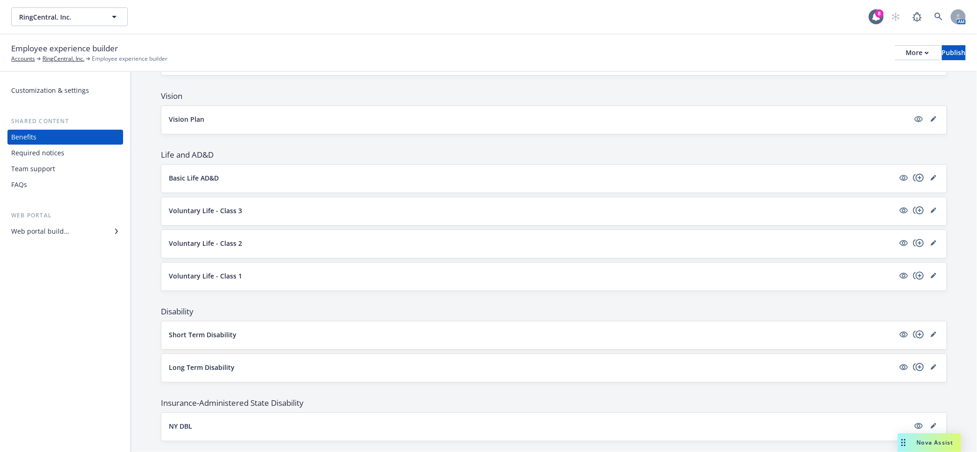
click at [205, 173] on p "Basic Life AD&D" at bounding box center [194, 178] width 50 height 10
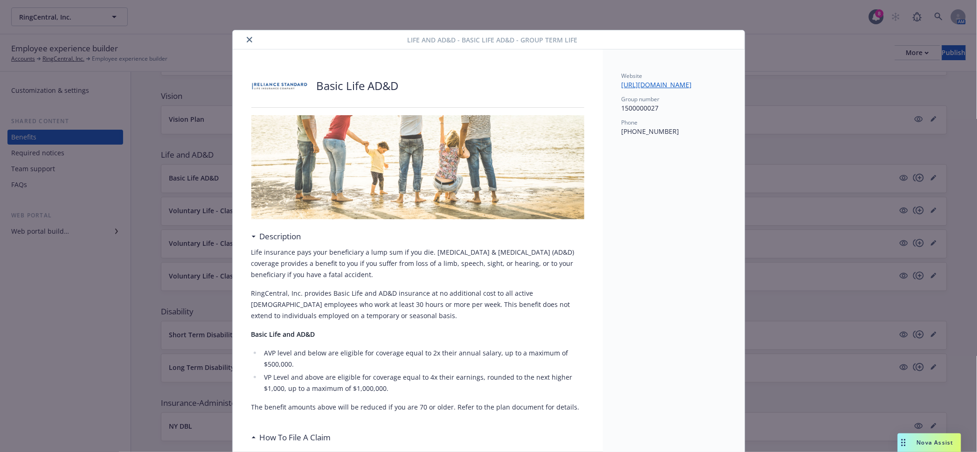
scroll to position [28, 0]
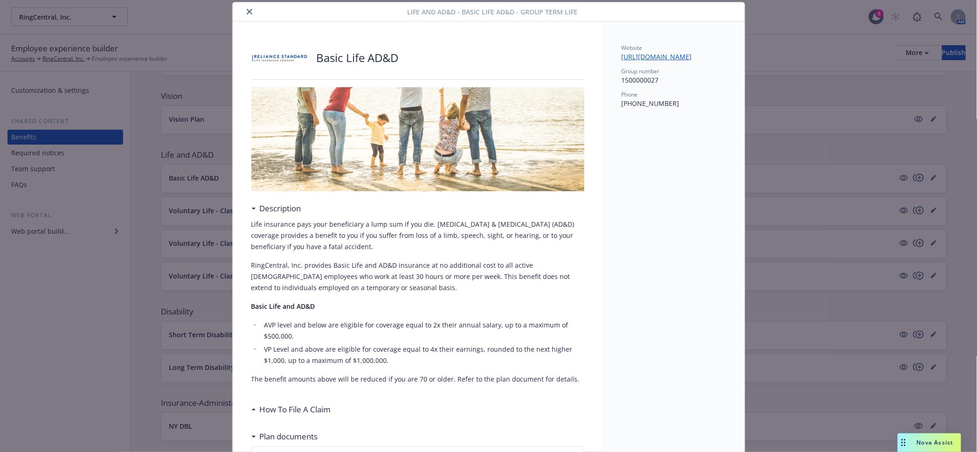
click at [247, 9] on icon "close" at bounding box center [250, 12] width 6 height 6
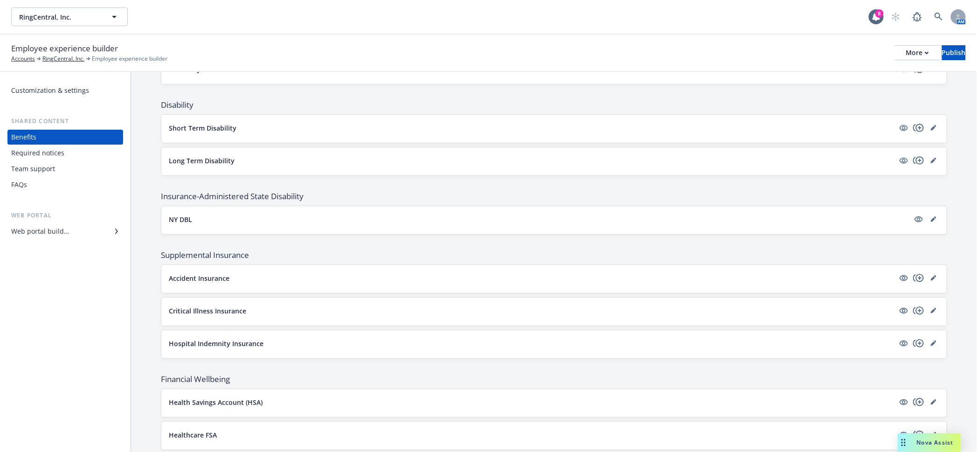
scroll to position [621, 0]
click at [193, 217] on button "NY DBL" at bounding box center [539, 222] width 740 height 10
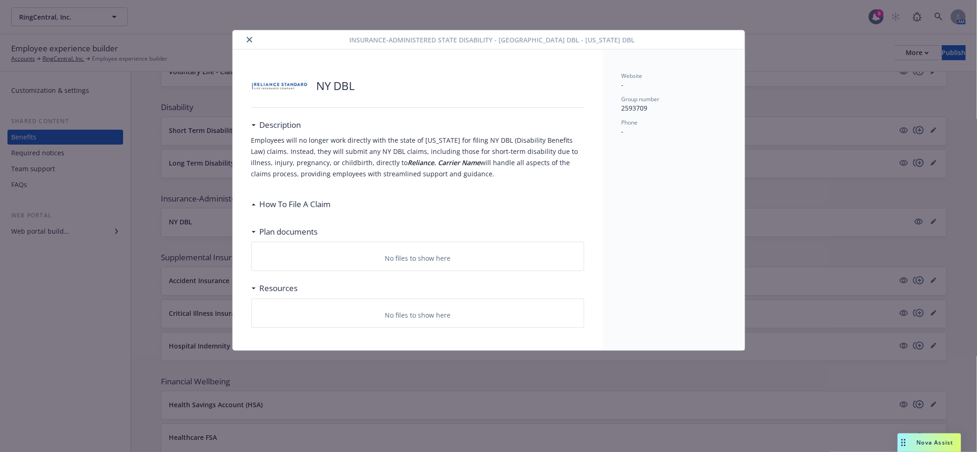
click at [244, 34] on div at bounding box center [292, 39] width 113 height 11
click at [251, 38] on button "close" at bounding box center [249, 39] width 11 height 11
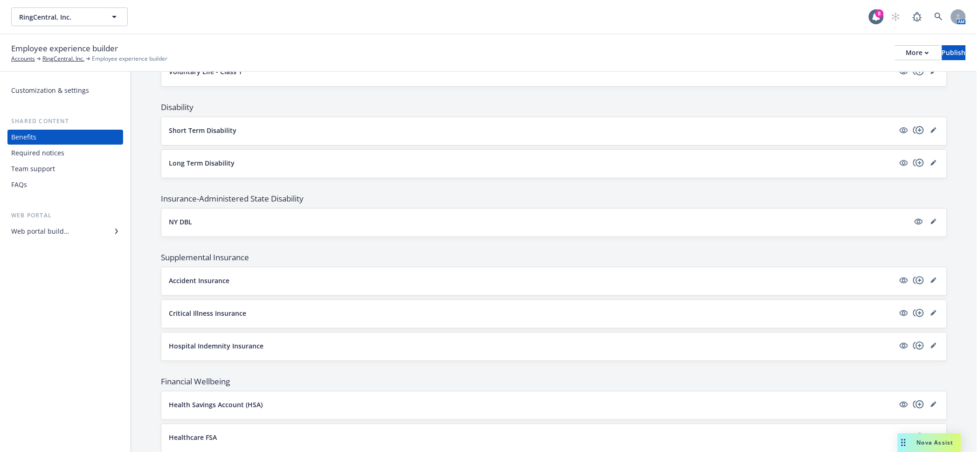
click at [39, 224] on div "Web portal builder" at bounding box center [40, 231] width 58 height 15
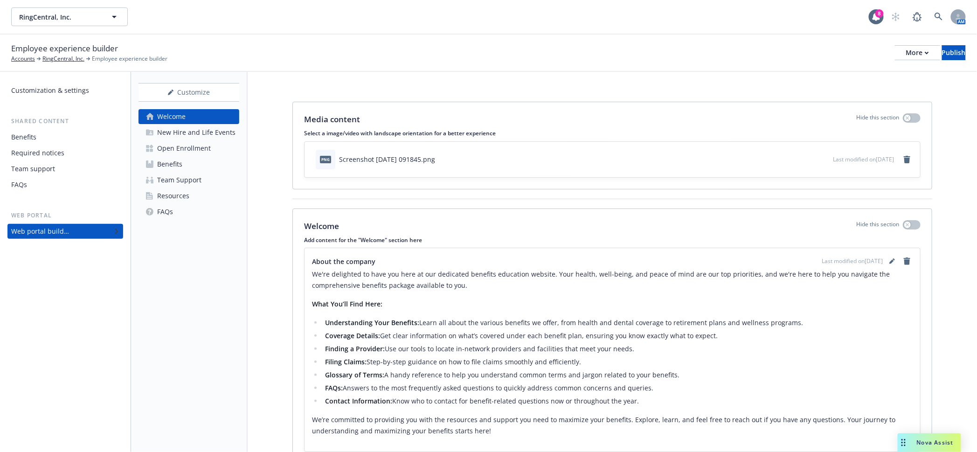
click at [182, 141] on div "Open Enrollment" at bounding box center [184, 148] width 54 height 15
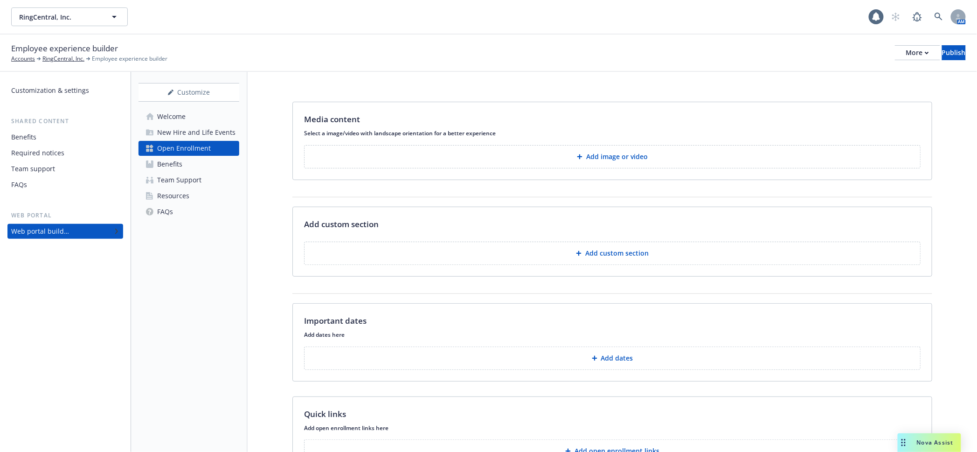
click at [172, 157] on div "Benefits" at bounding box center [169, 164] width 25 height 15
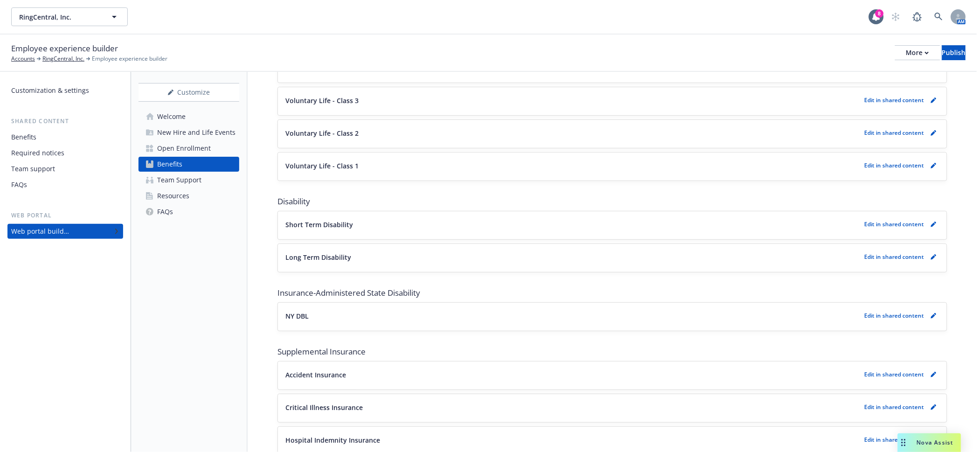
scroll to position [451, 0]
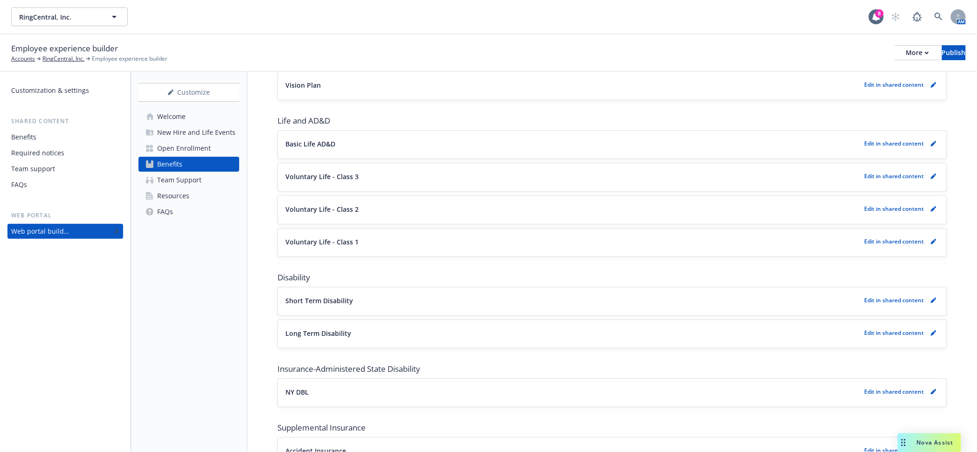
click at [206, 173] on link "Team Support" at bounding box center [188, 180] width 101 height 15
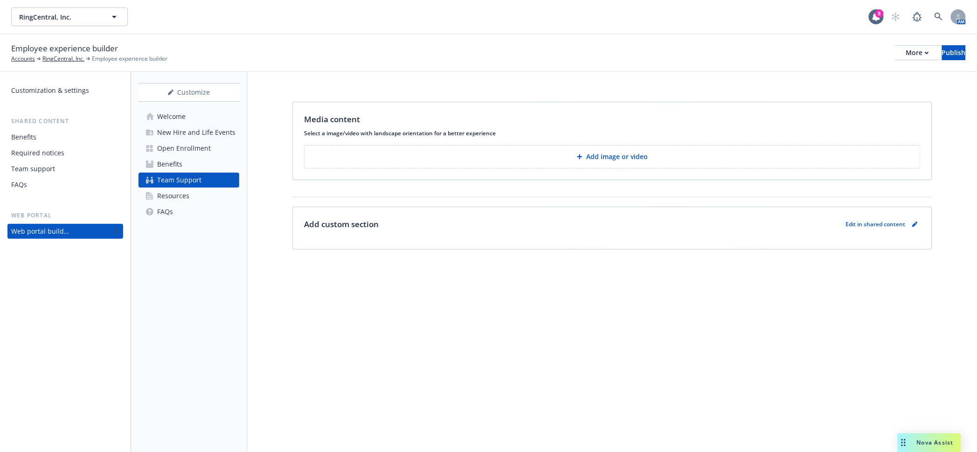
click at [187, 188] on div "Resources" at bounding box center [173, 195] width 32 height 15
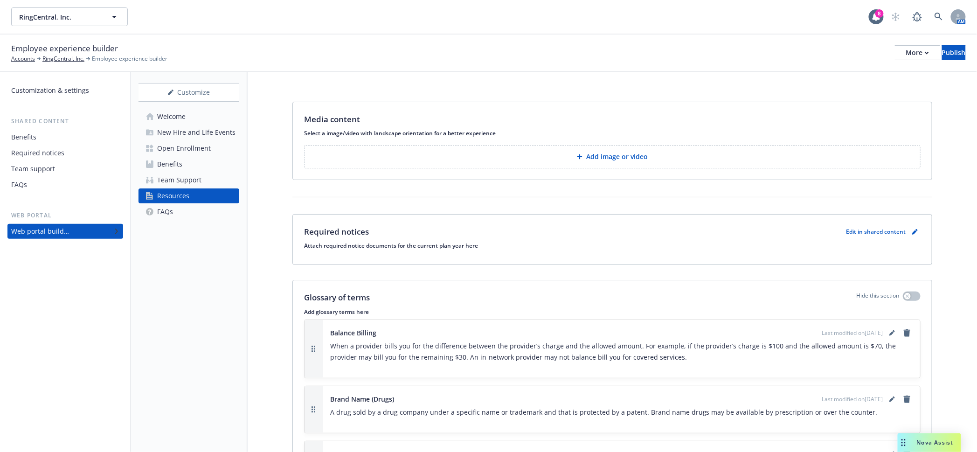
click at [172, 157] on div "Benefits" at bounding box center [169, 164] width 25 height 15
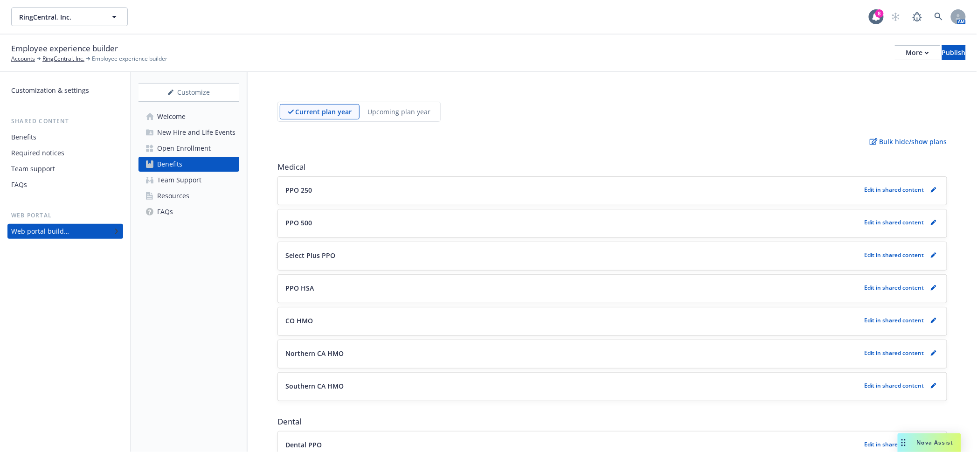
click at [176, 109] on div "Welcome" at bounding box center [171, 116] width 28 height 15
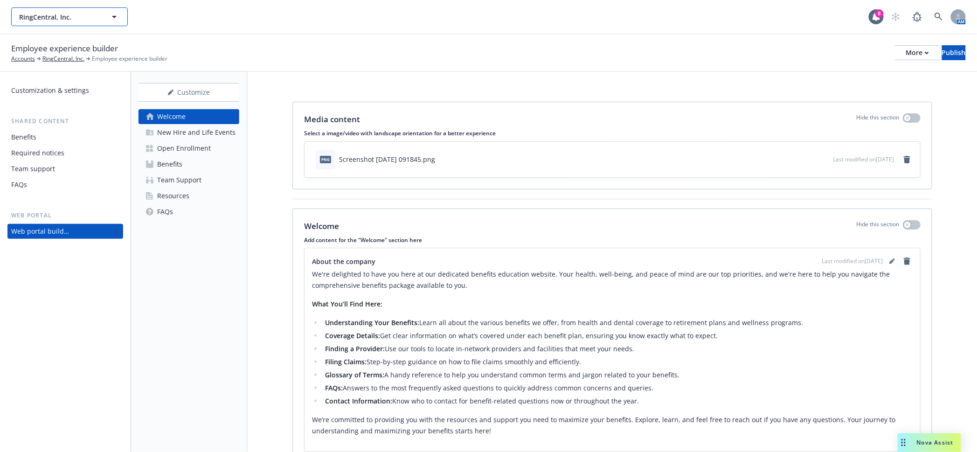
click at [101, 12] on button "RingCentral, Inc." at bounding box center [69, 16] width 117 height 19
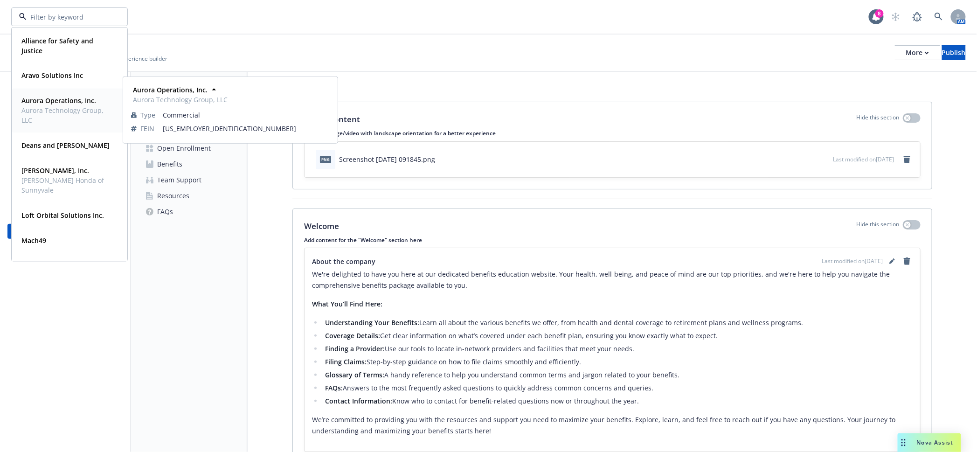
click at [65, 114] on span "Aurora Technology Group, LLC" at bounding box center [68, 116] width 94 height 20
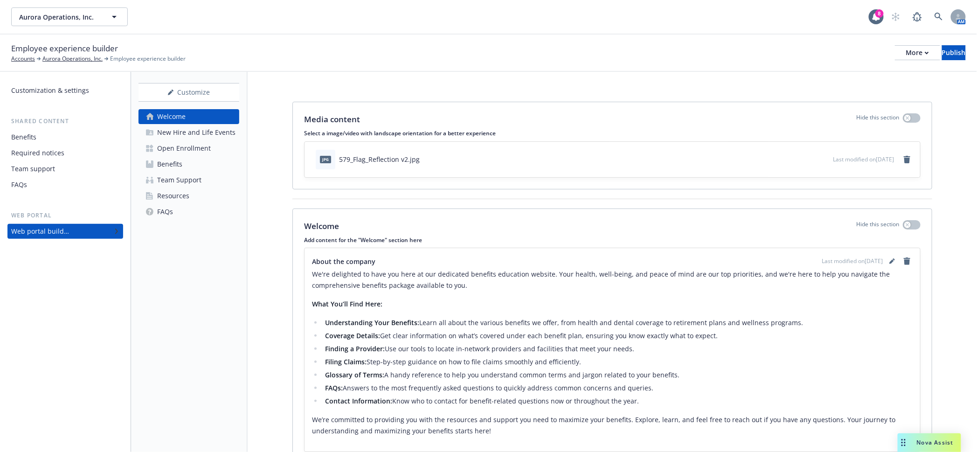
click at [174, 157] on div "Benefits" at bounding box center [169, 164] width 25 height 15
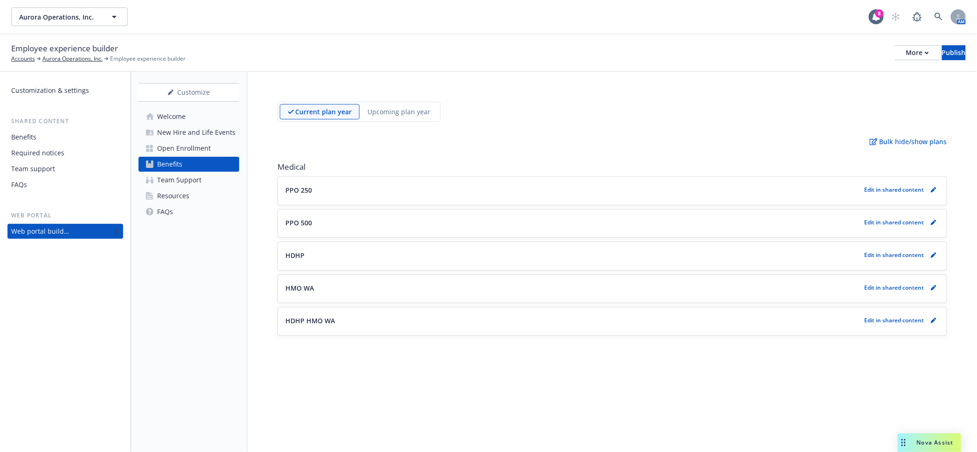
click at [320, 316] on p "HDHP HMO WA" at bounding box center [309, 321] width 49 height 10
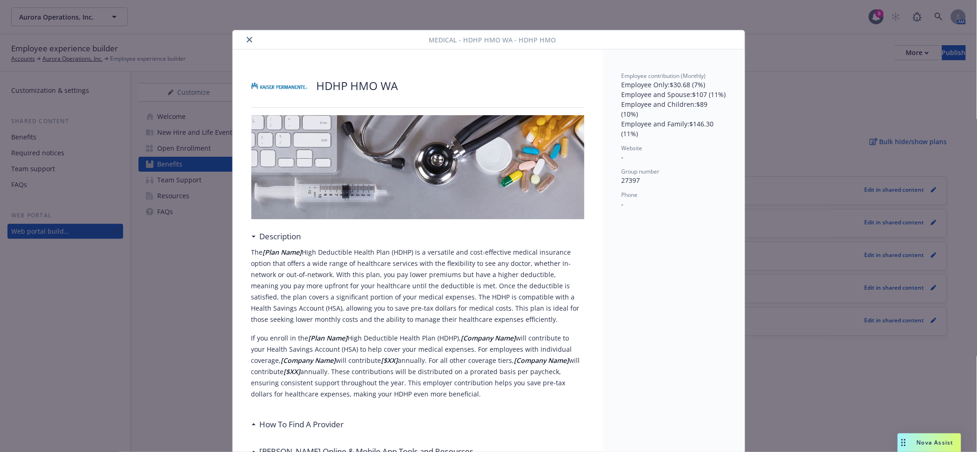
click at [247, 39] on icon "close" at bounding box center [250, 40] width 6 height 6
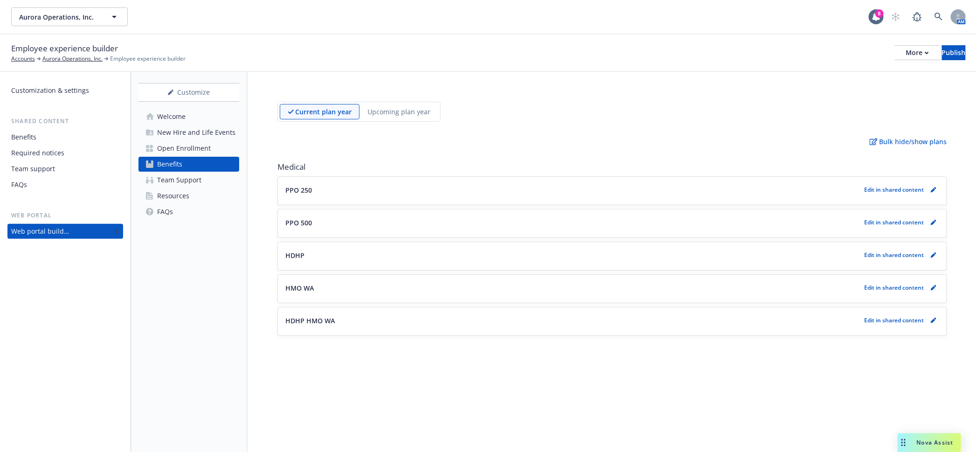
click at [294, 185] on p "PPO 250" at bounding box center [298, 190] width 27 height 10
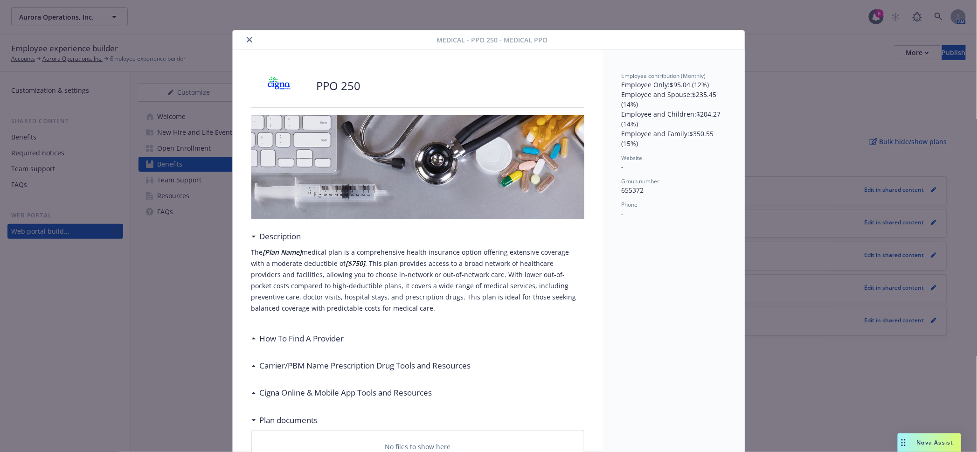
scroll to position [28, 0]
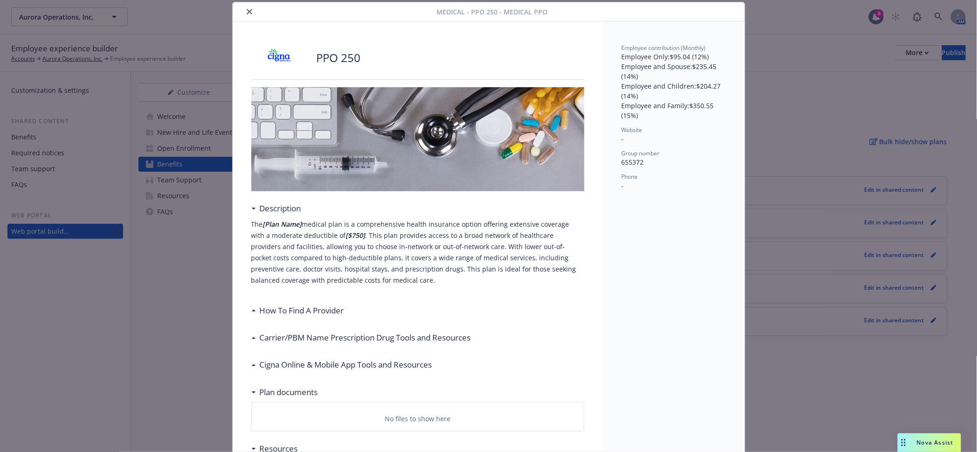
click at [244, 6] on button "close" at bounding box center [249, 11] width 11 height 11
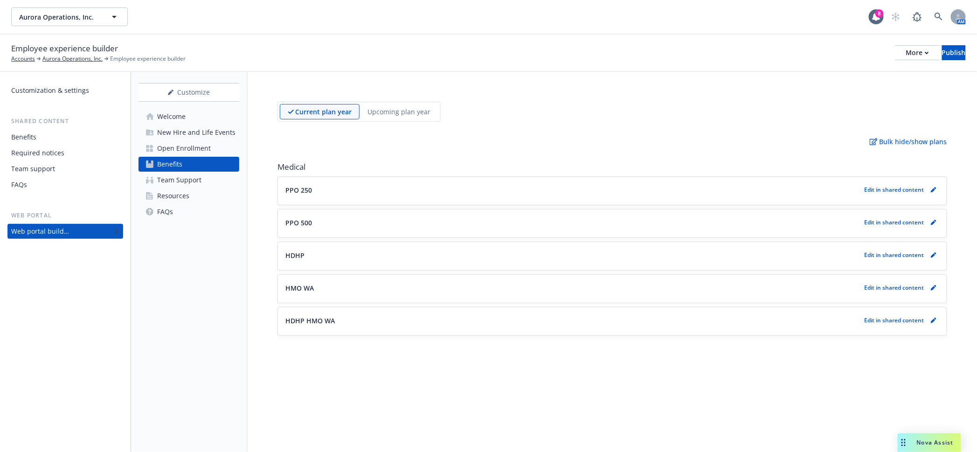
click at [838, 392] on div "Current plan year Upcoming plan year Bulk hide/show plans Medical PPO 250 Edit …" at bounding box center [612, 262] width 729 height 380
click at [908, 366] on div "Current plan year Upcoming plan year Bulk hide/show plans Medical PPO 250 Edit …" at bounding box center [612, 262] width 729 height 380
click at [104, 16] on button "Aurora Operations, Inc." at bounding box center [69, 16] width 117 height 19
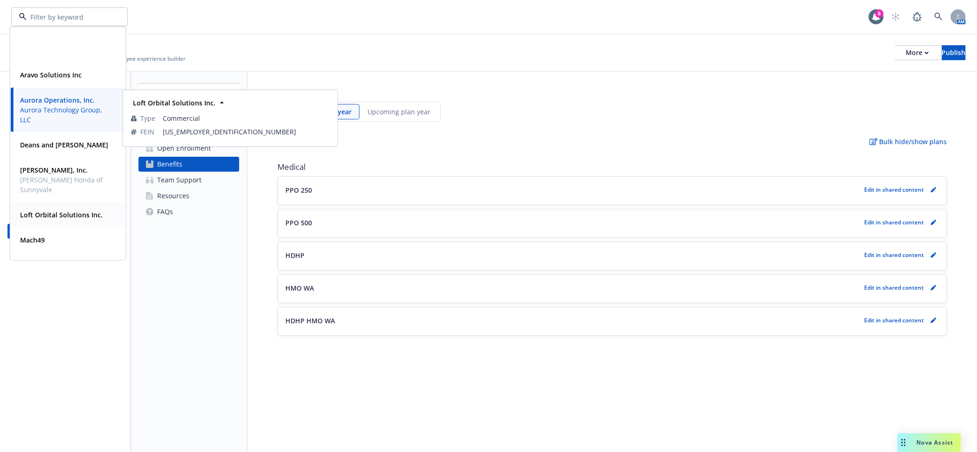
scroll to position [104, 0]
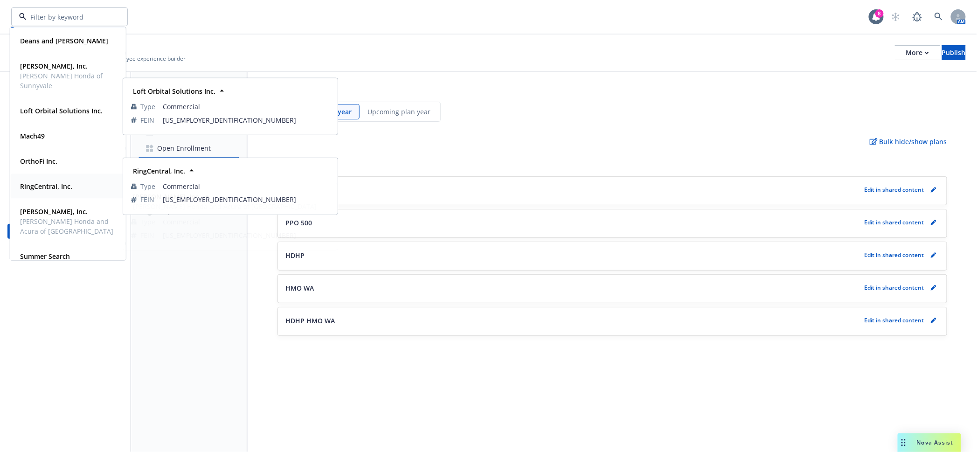
click at [47, 182] on strong "RingCentral, Inc." at bounding box center [46, 186] width 52 height 9
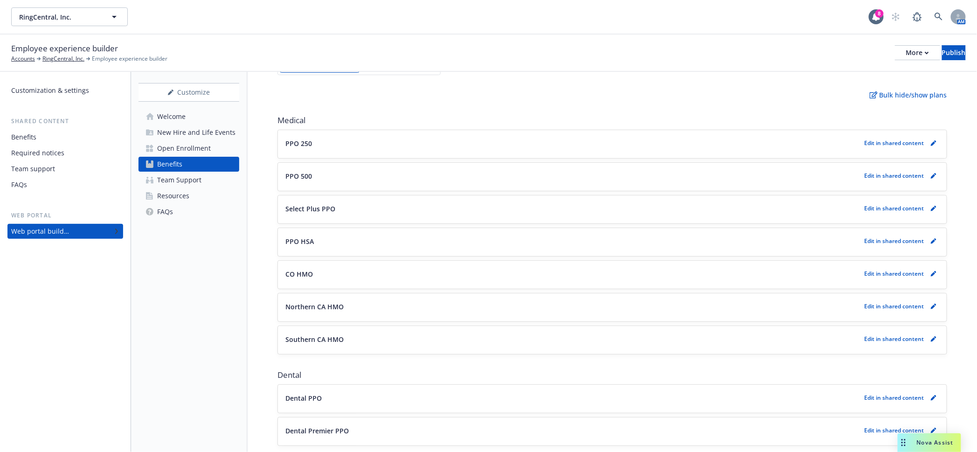
scroll to position [291, 0]
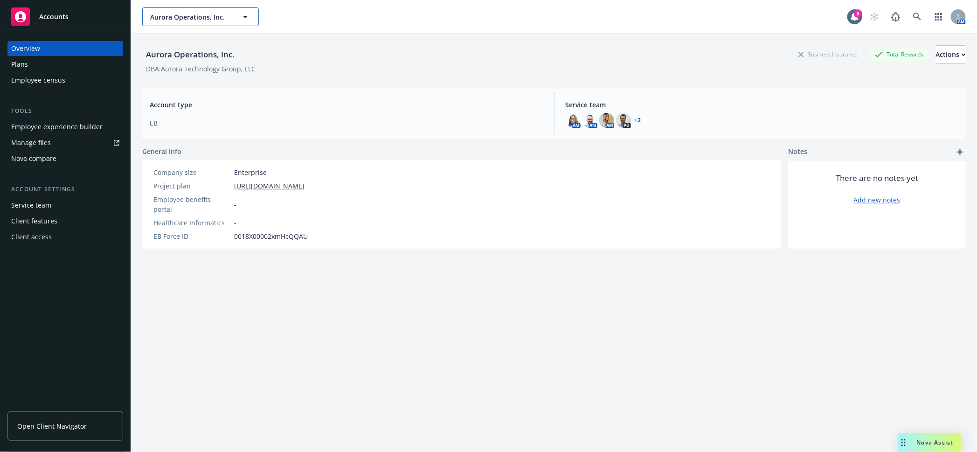
click at [208, 16] on span "Aurora Operations, Inc." at bounding box center [190, 17] width 81 height 10
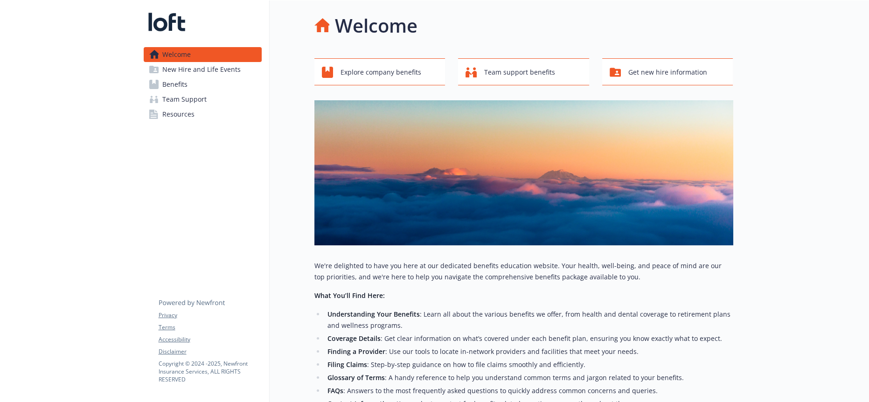
click at [192, 80] on link "Benefits" at bounding box center [203, 84] width 118 height 15
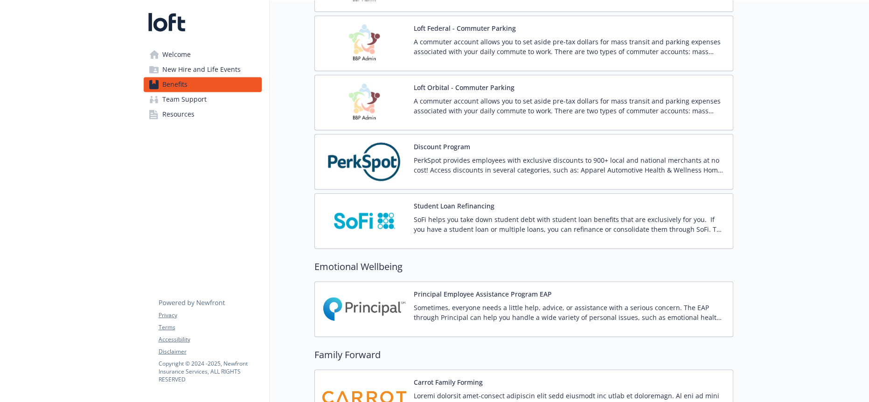
scroll to position [1737, 0]
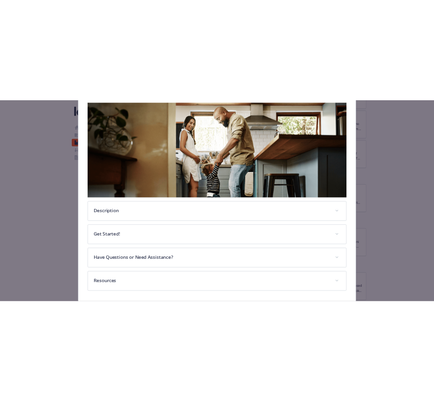
scroll to position [152, 0]
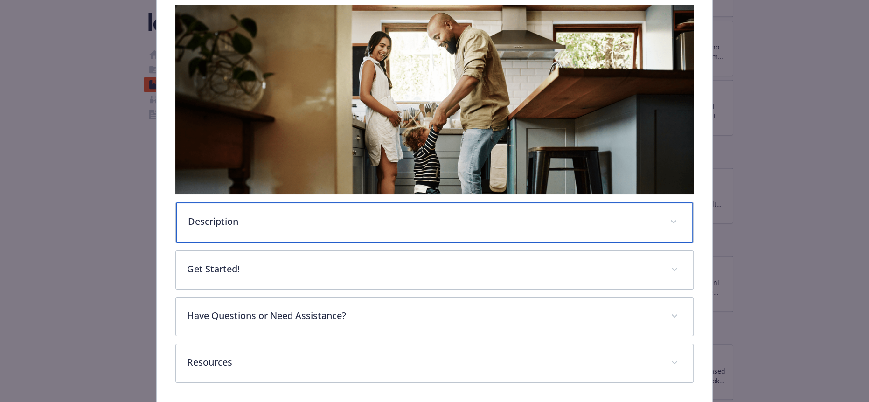
click at [202, 214] on p "Description" at bounding box center [423, 221] width 470 height 14
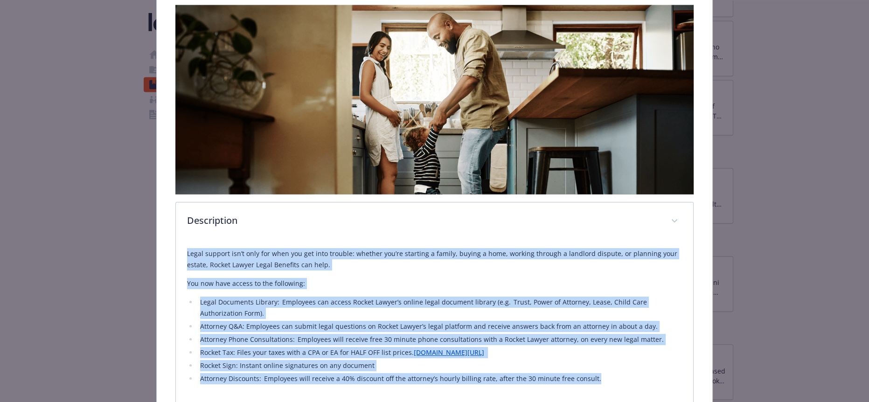
drag, startPoint x: 554, startPoint y: 344, endPoint x: 149, endPoint y: 227, distance: 421.7
click at [149, 227] on div "Community & Social Wellbeing - Rocket Lawyer - Legal Services Rocket Lawyer Web…" at bounding box center [434, 225] width 695 height 696
copy div "Legal support isn’t only for when you get into trouble: whether you’re starting…"
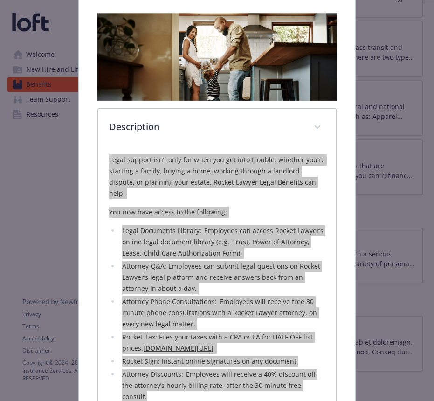
scroll to position [163, 0]
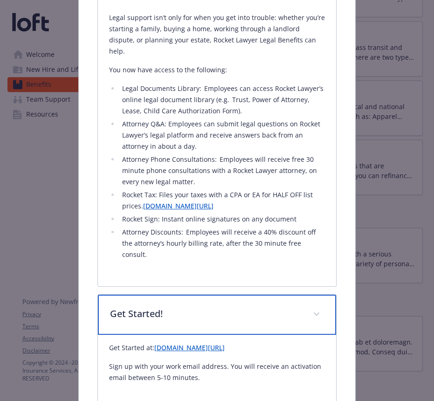
scroll to position [294, 0]
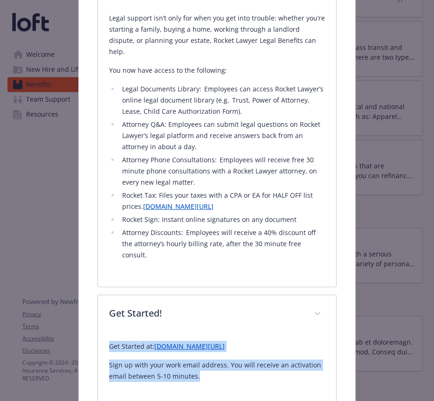
drag, startPoint x: 187, startPoint y: 294, endPoint x: 66, endPoint y: 260, distance: 125.1
click at [66, 260] on div "Community & Social Wellbeing - Rocket Lawyer - Legal Services Rocket Lawyer Web…" at bounding box center [216, 130] width 347 height 789
copy div "Get Started at: go.rocketlawyer.com/loft Sign up with your work email address. …"
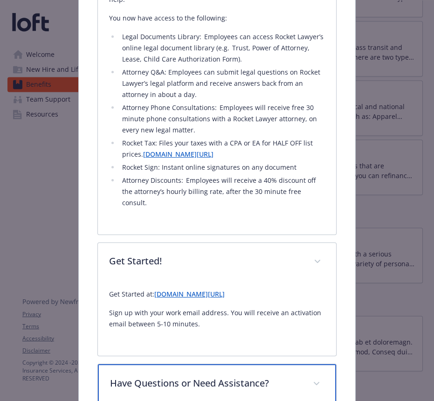
click at [207, 364] on div "Have Questions or Need Assistance?" at bounding box center [217, 384] width 239 height 40
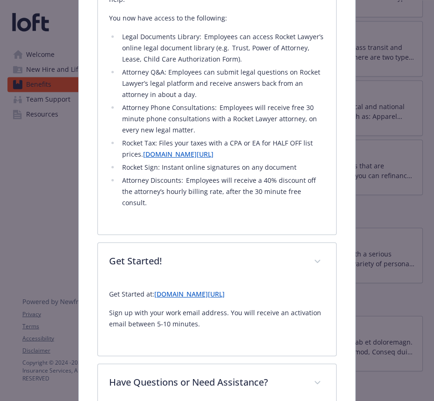
drag, startPoint x: 280, startPoint y: 331, endPoint x: 96, endPoint y: 319, distance: 184.5
copy p "Email Rocket Lawyer at: Benefitssupport@rocketlawyer.com"
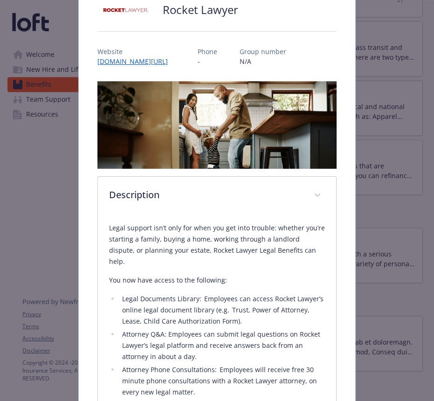
scroll to position [0, 0]
